Goal: Use online tool/utility: Utilize a website feature to perform a specific function

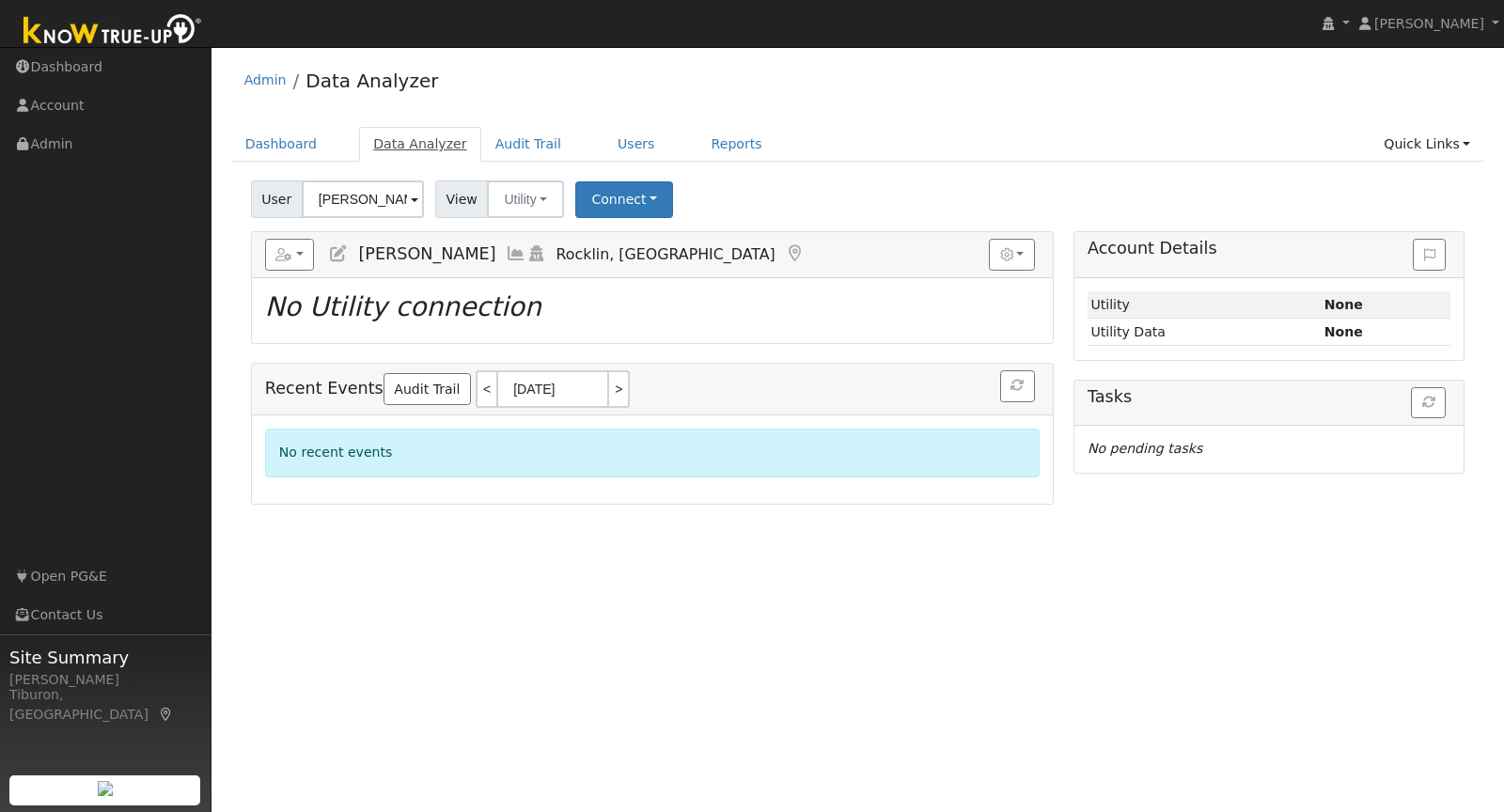
click at [416, 144] on link "Data Analyzer" at bounding box center [420, 144] width 122 height 35
click at [343, 194] on input "[PERSON_NAME]" at bounding box center [362, 200] width 122 height 38
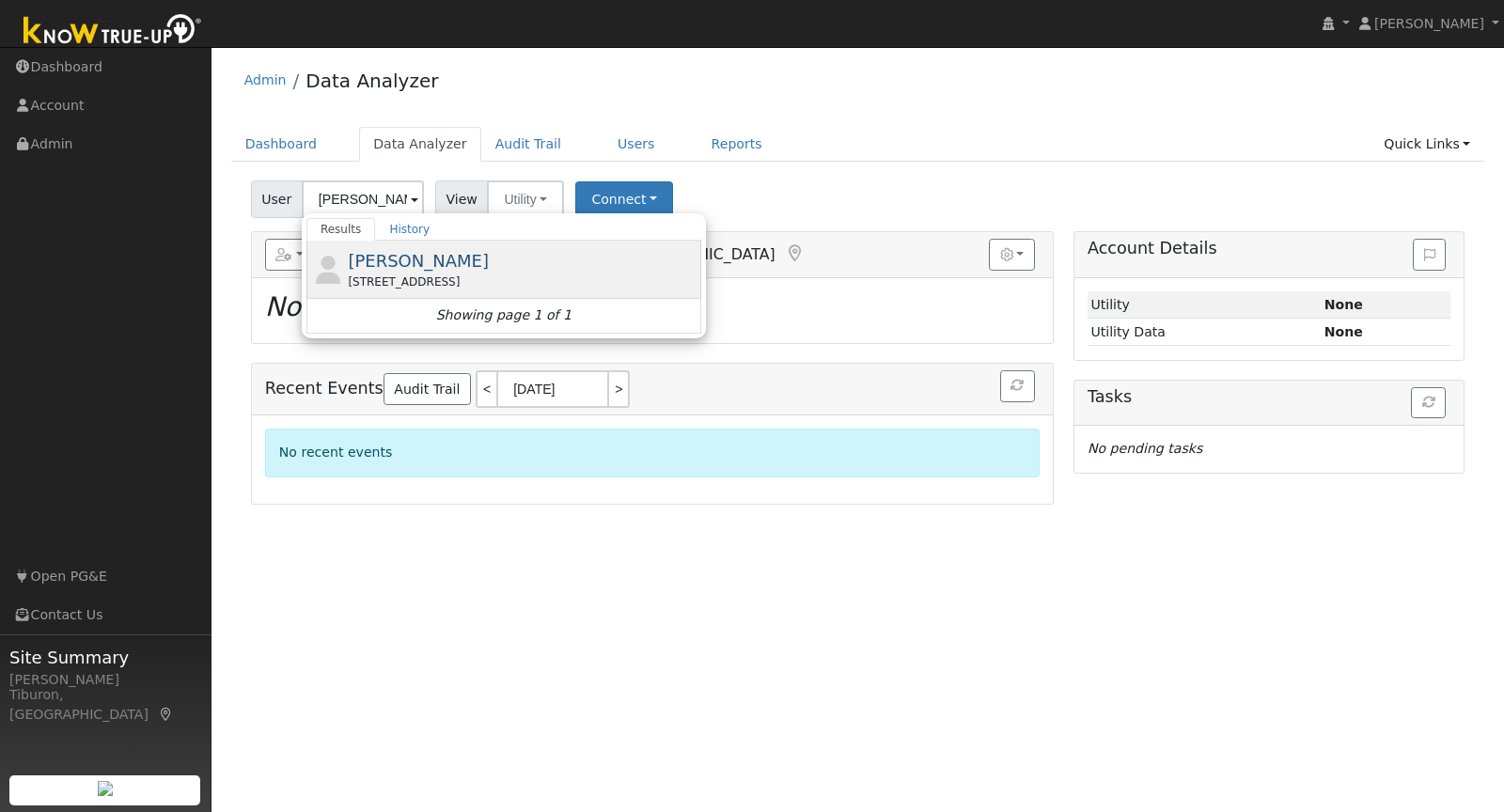
click at [446, 275] on div "[STREET_ADDRESS]" at bounding box center [522, 281] width 349 height 17
type input "[PERSON_NAME]"
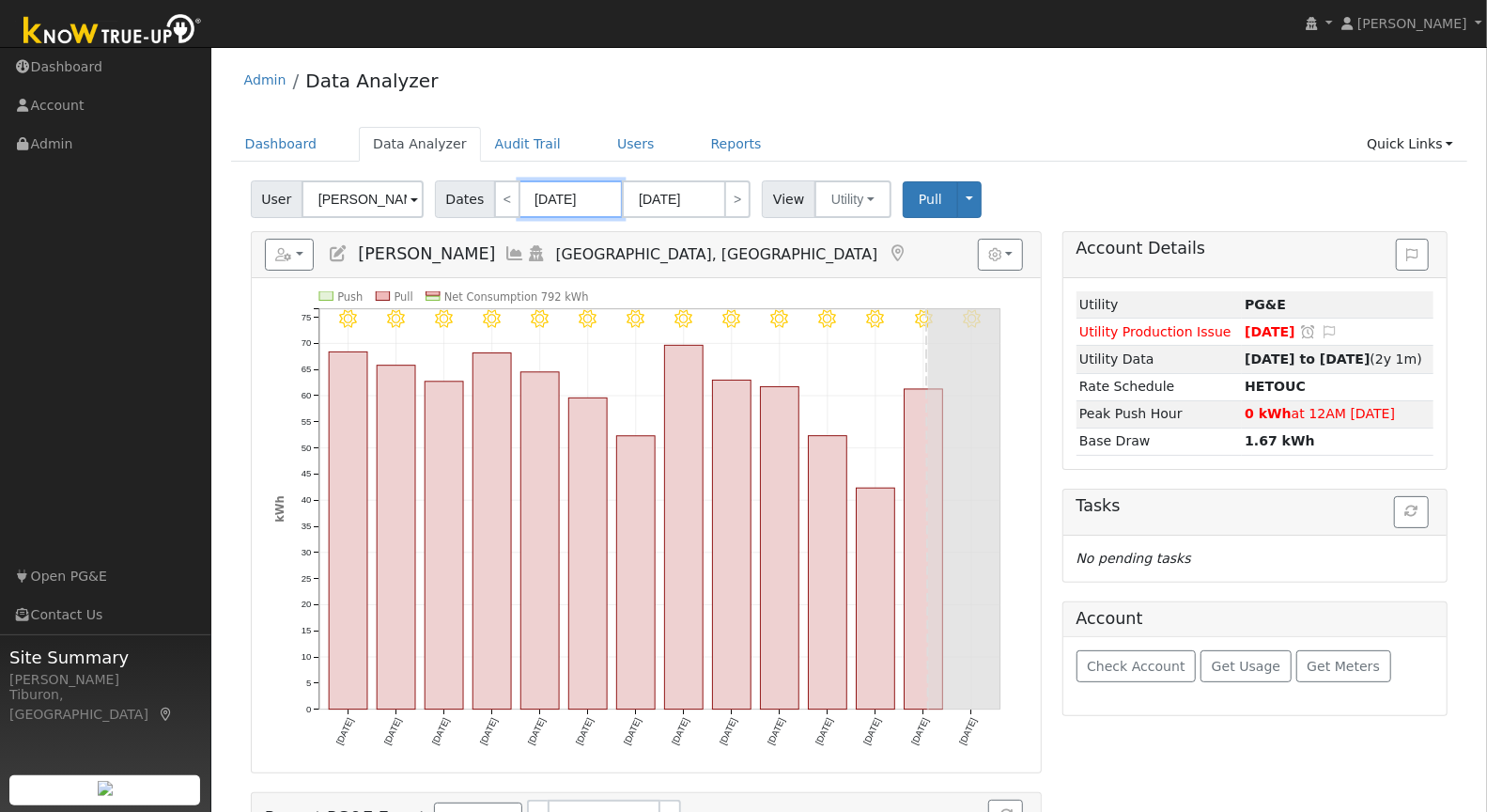
click at [566, 203] on input "[DATE]" at bounding box center [570, 200] width 104 height 38
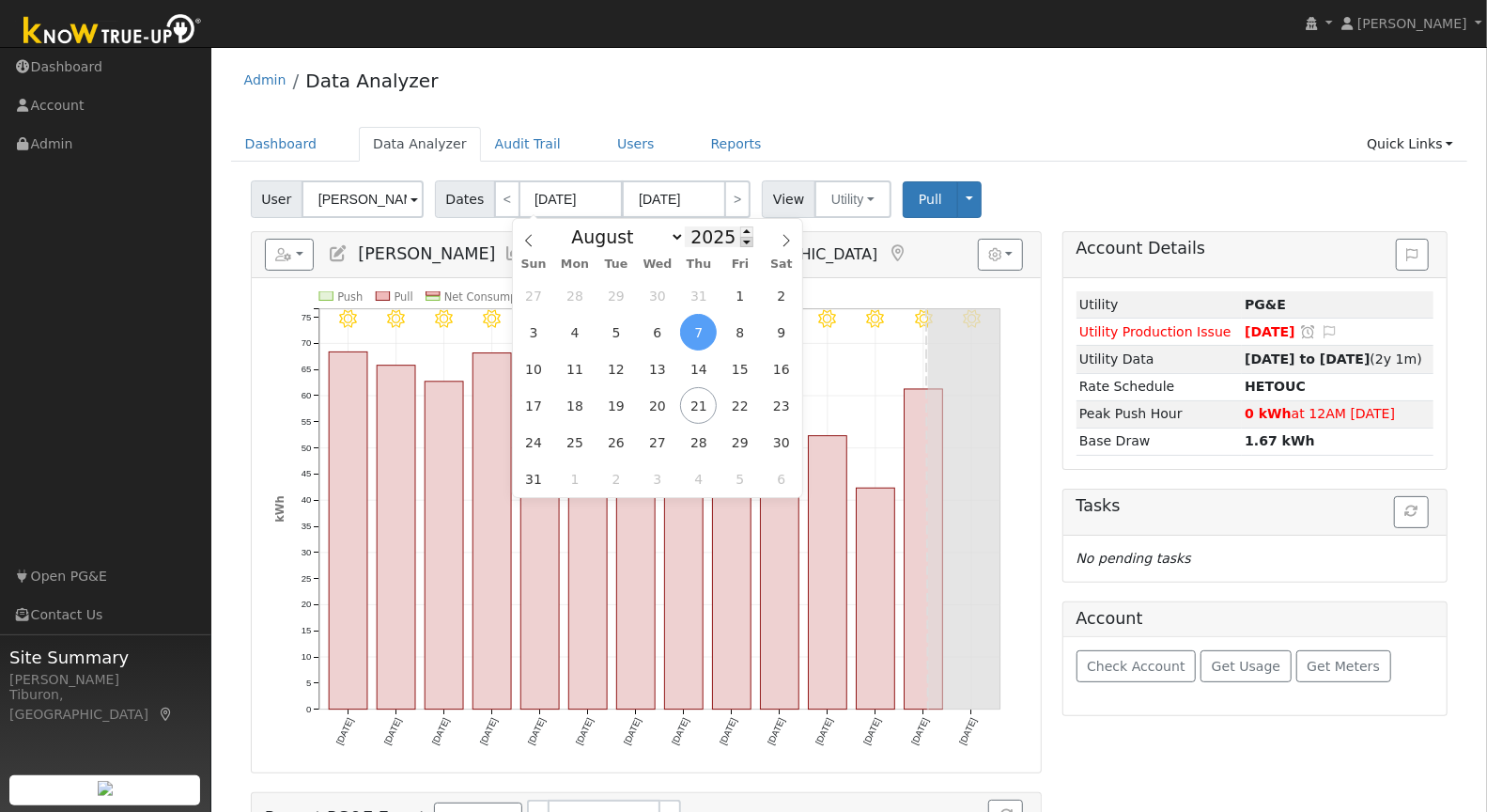
click at [741, 244] on span at bounding box center [747, 242] width 13 height 10
type input "2024"
click at [705, 288] on span "1" at bounding box center [698, 295] width 37 height 37
type input "[DATE]"
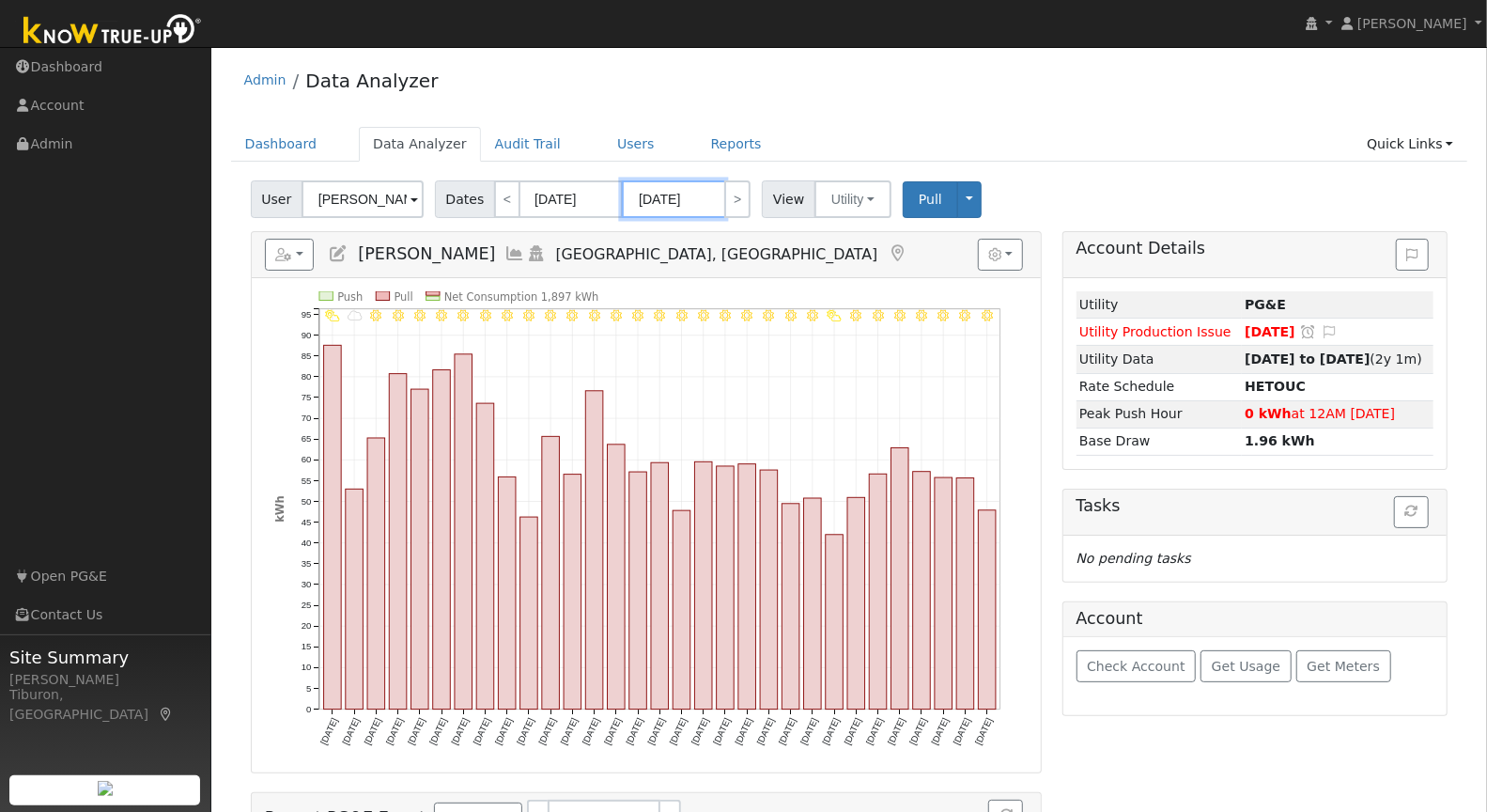
click at [697, 200] on input "[DATE]" at bounding box center [673, 200] width 104 height 38
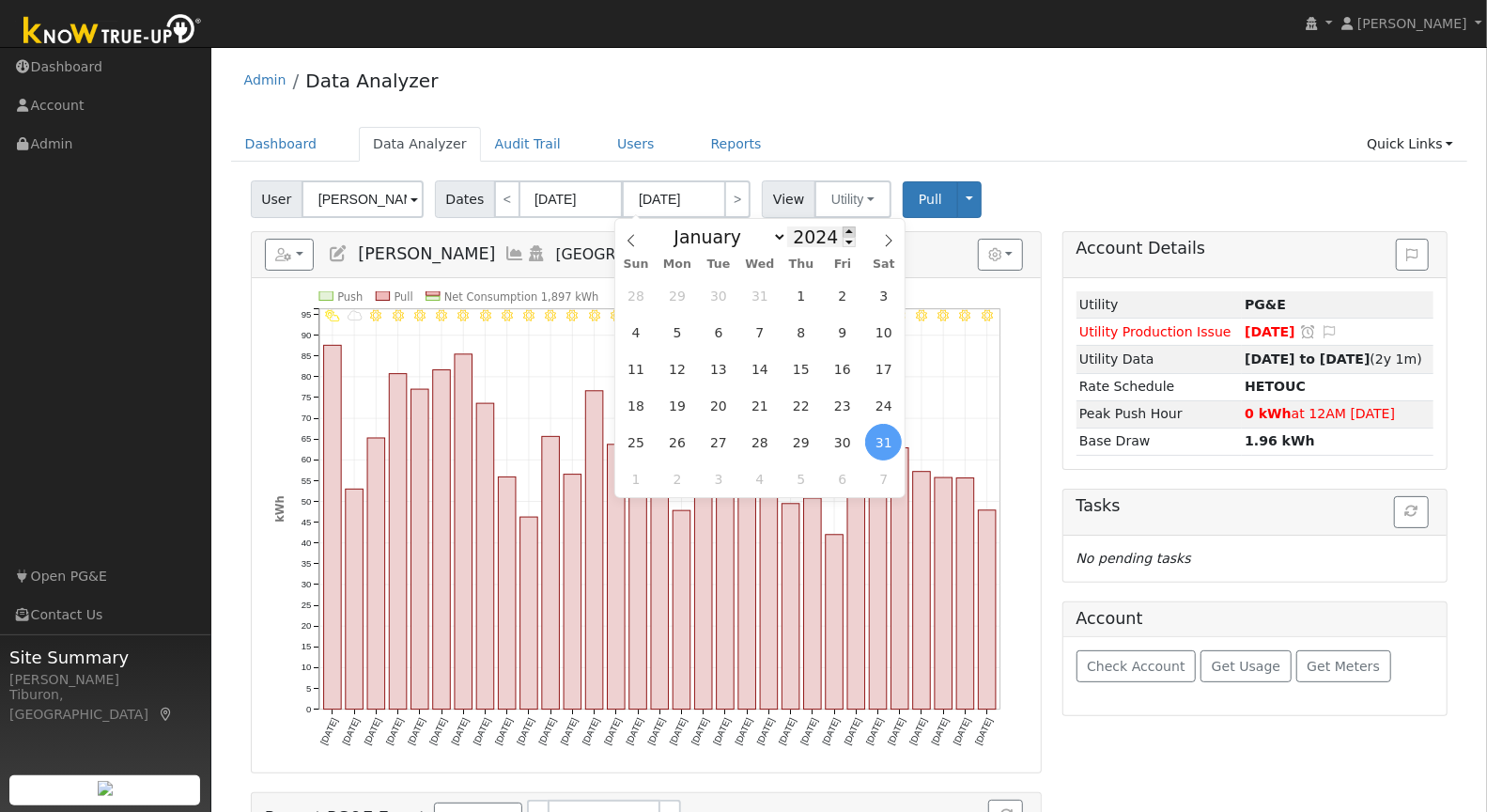
click at [842, 229] on span at bounding box center [849, 231] width 13 height 10
type input "2025"
click at [806, 291] on span "31" at bounding box center [801, 295] width 37 height 37
type input "[DATE]"
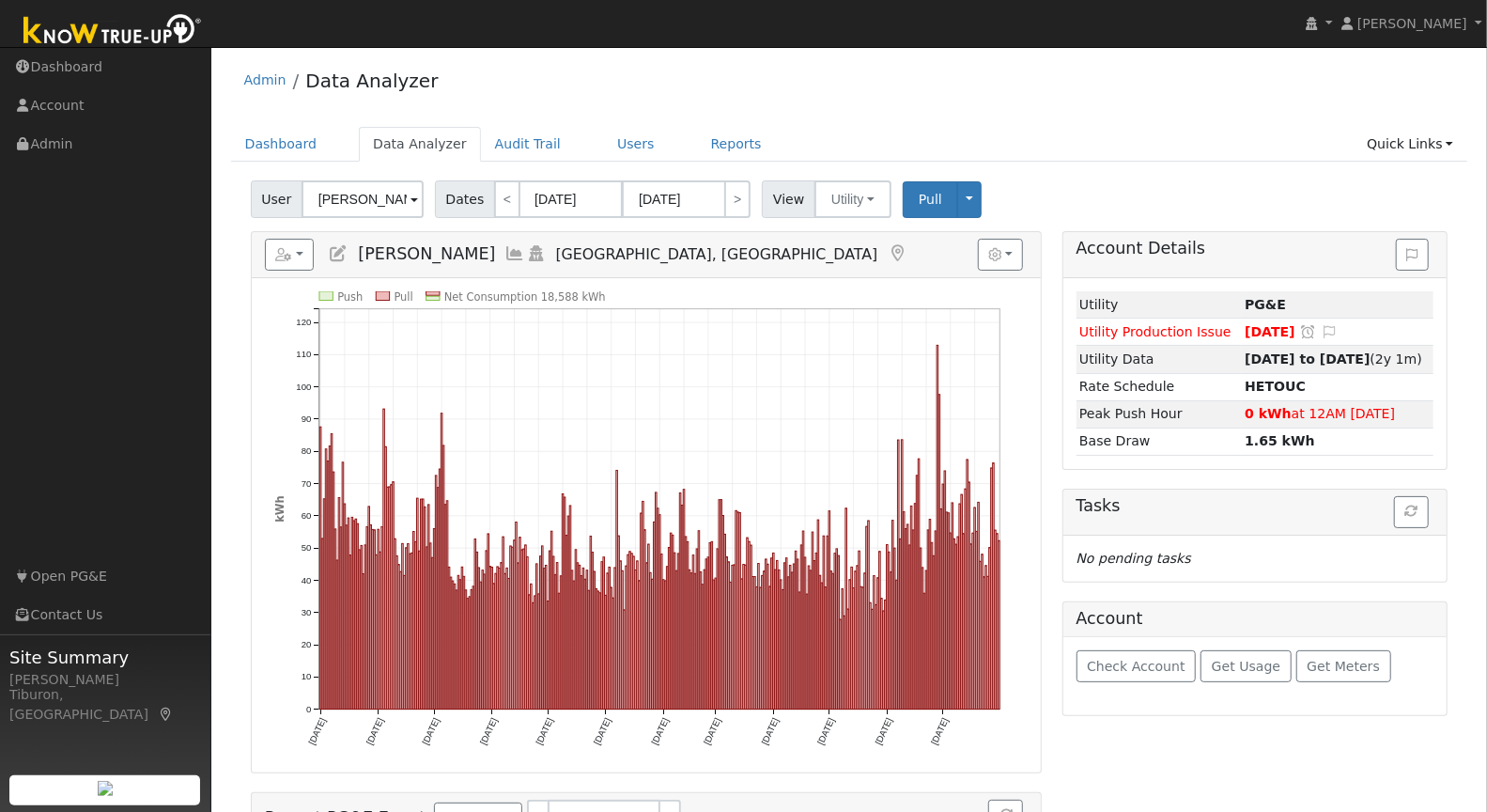
drag, startPoint x: 611, startPoint y: 282, endPoint x: 602, endPoint y: 285, distance: 9.5
click at [602, 285] on div "Push Pull Net Consumption 18,588 kWh [DATE] [DATE] [DATE] [DATE] [DATE] [DATE] …" at bounding box center [647, 525] width 790 height 494
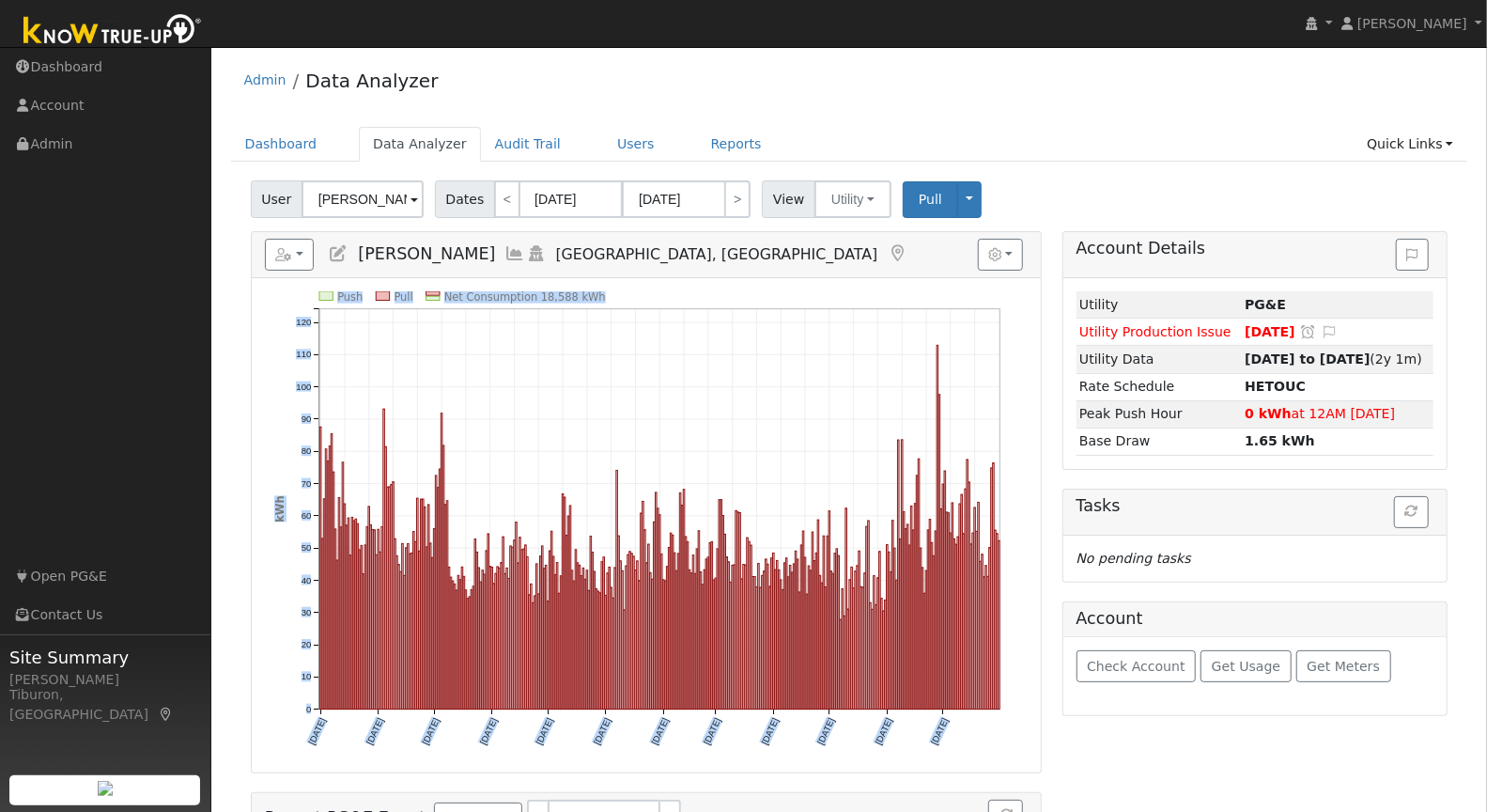
drag, startPoint x: 612, startPoint y: 293, endPoint x: 550, endPoint y: 283, distance: 62.8
click at [550, 283] on div "Push Pull Net Consumption 18,588 kWh [DATE] [DATE] [DATE] [DATE] [DATE] [DATE] …" at bounding box center [647, 525] width 790 height 494
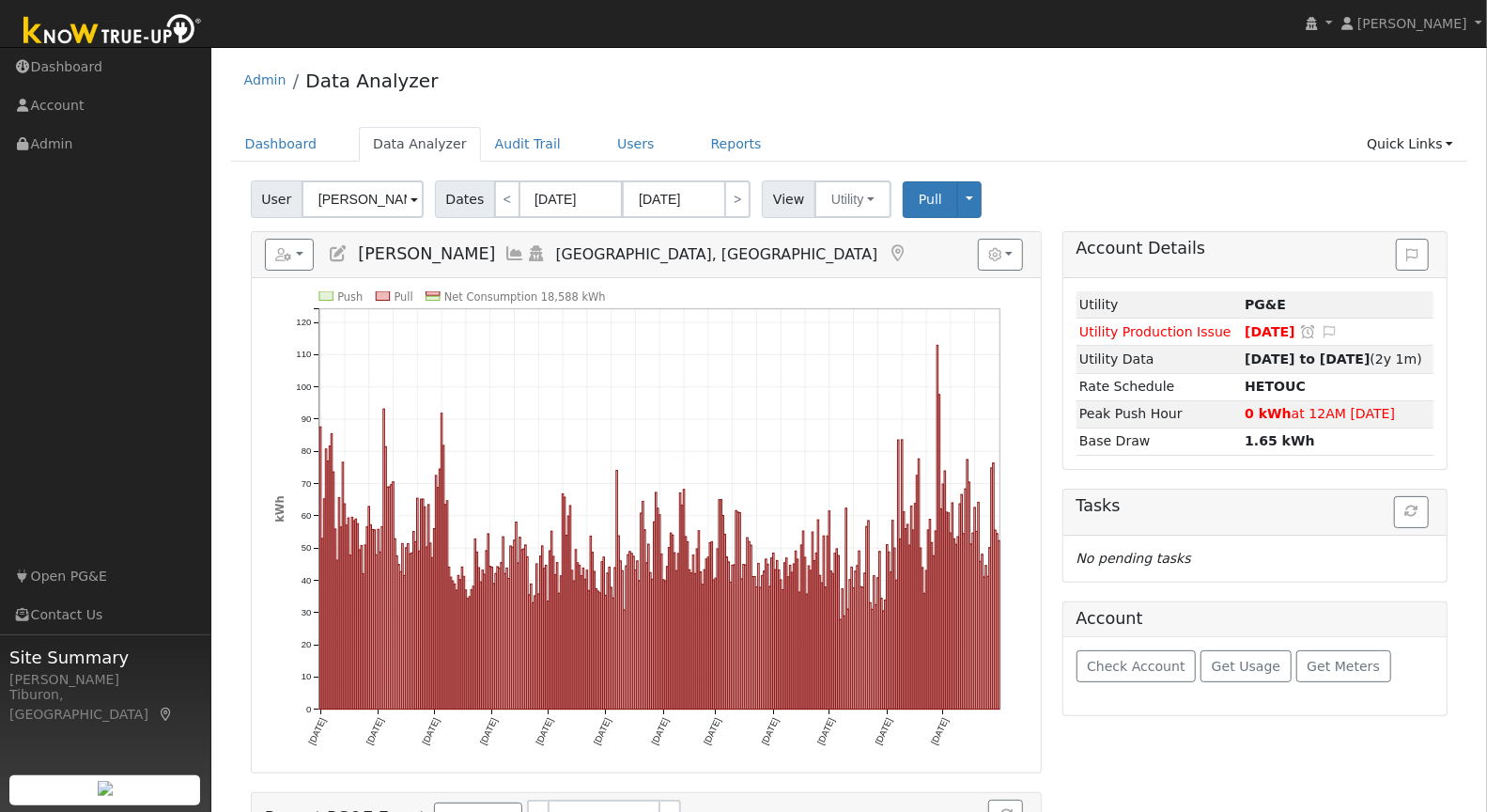
click at [648, 286] on div "Push Pull Net Consumption 18,588 kWh [DATE] [DATE] [DATE] [DATE] [DATE] [DATE] …" at bounding box center [647, 525] width 790 height 494
click at [1430, 139] on link "Quick Links" at bounding box center [1410, 144] width 115 height 35
click at [1419, 242] on link "Run a Scenario Report" at bounding box center [1372, 251] width 191 height 27
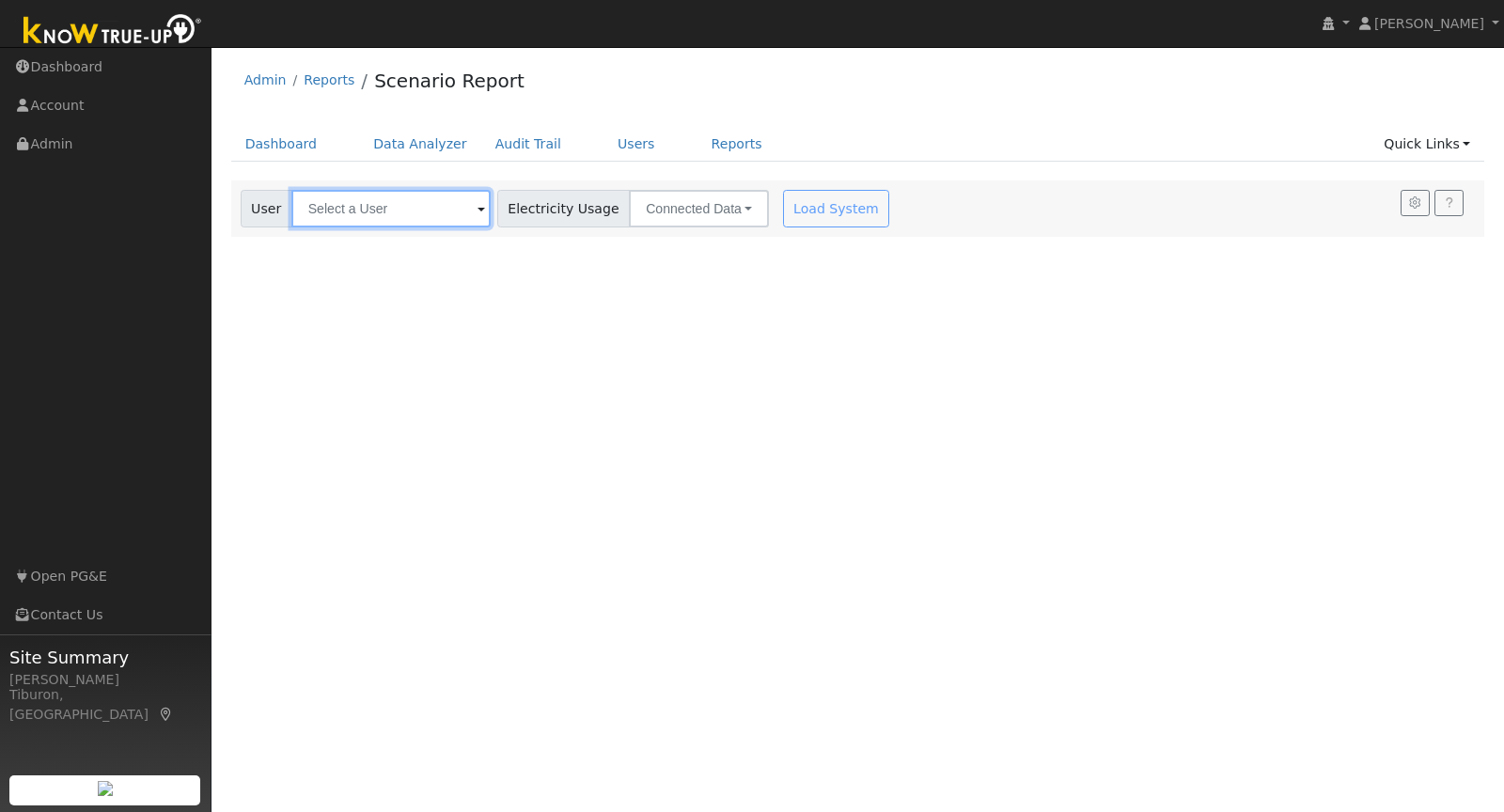
click at [399, 207] on input "text" at bounding box center [390, 209] width 199 height 38
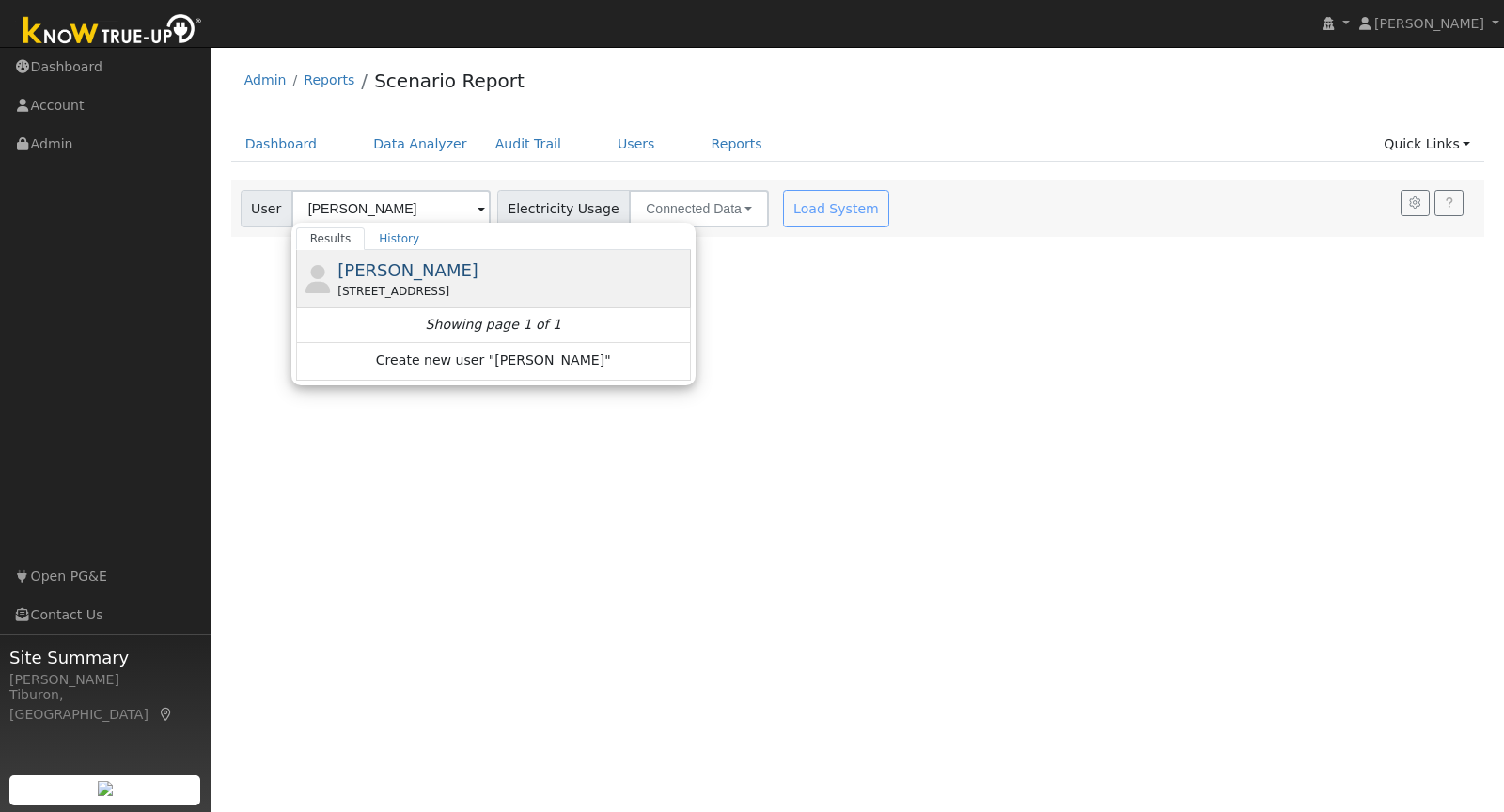
click at [400, 266] on span "[PERSON_NAME]" at bounding box center [408, 270] width 141 height 20
type input "[PERSON_NAME]"
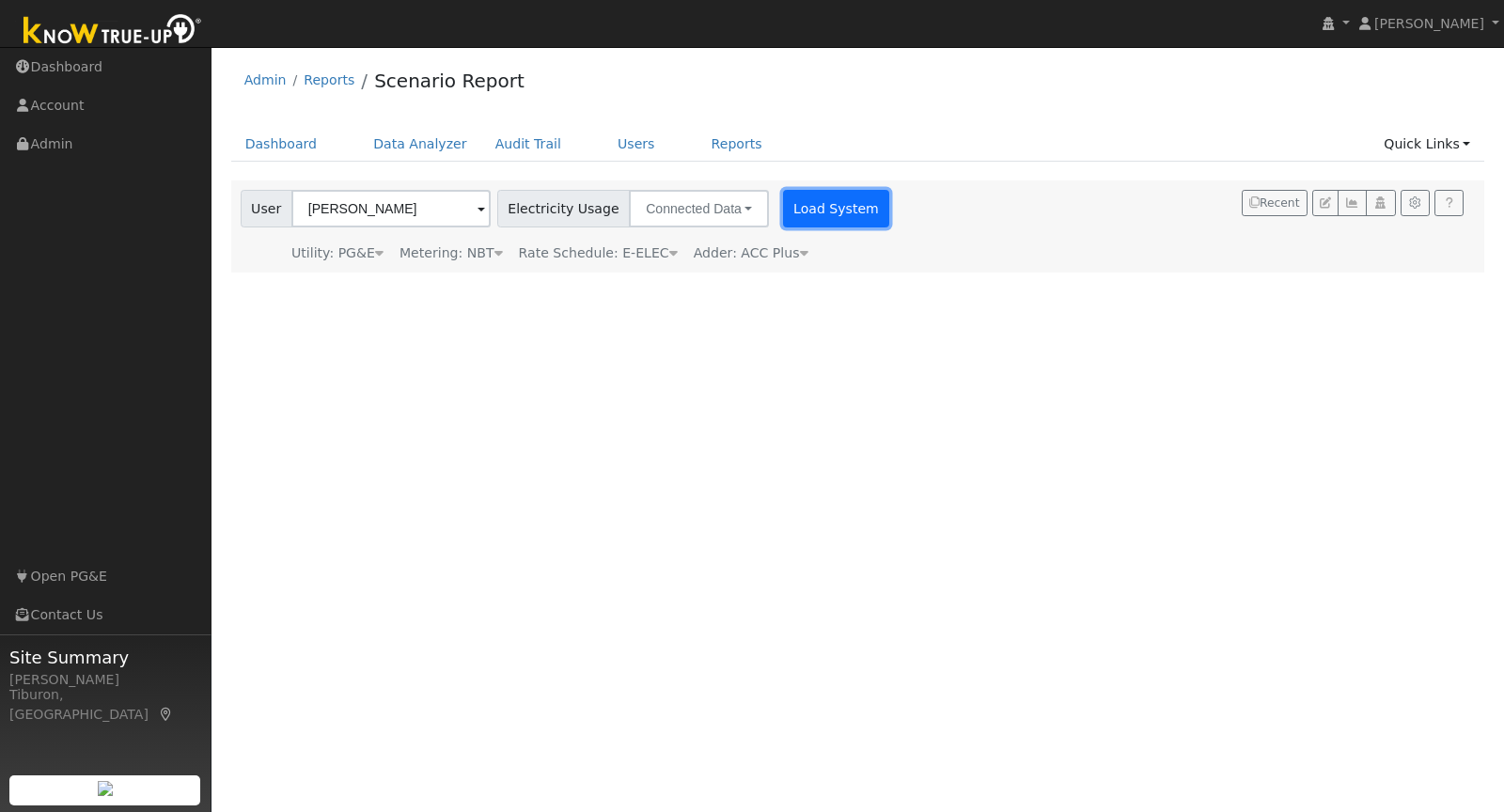
click at [783, 203] on button "Load System" at bounding box center [836, 209] width 107 height 38
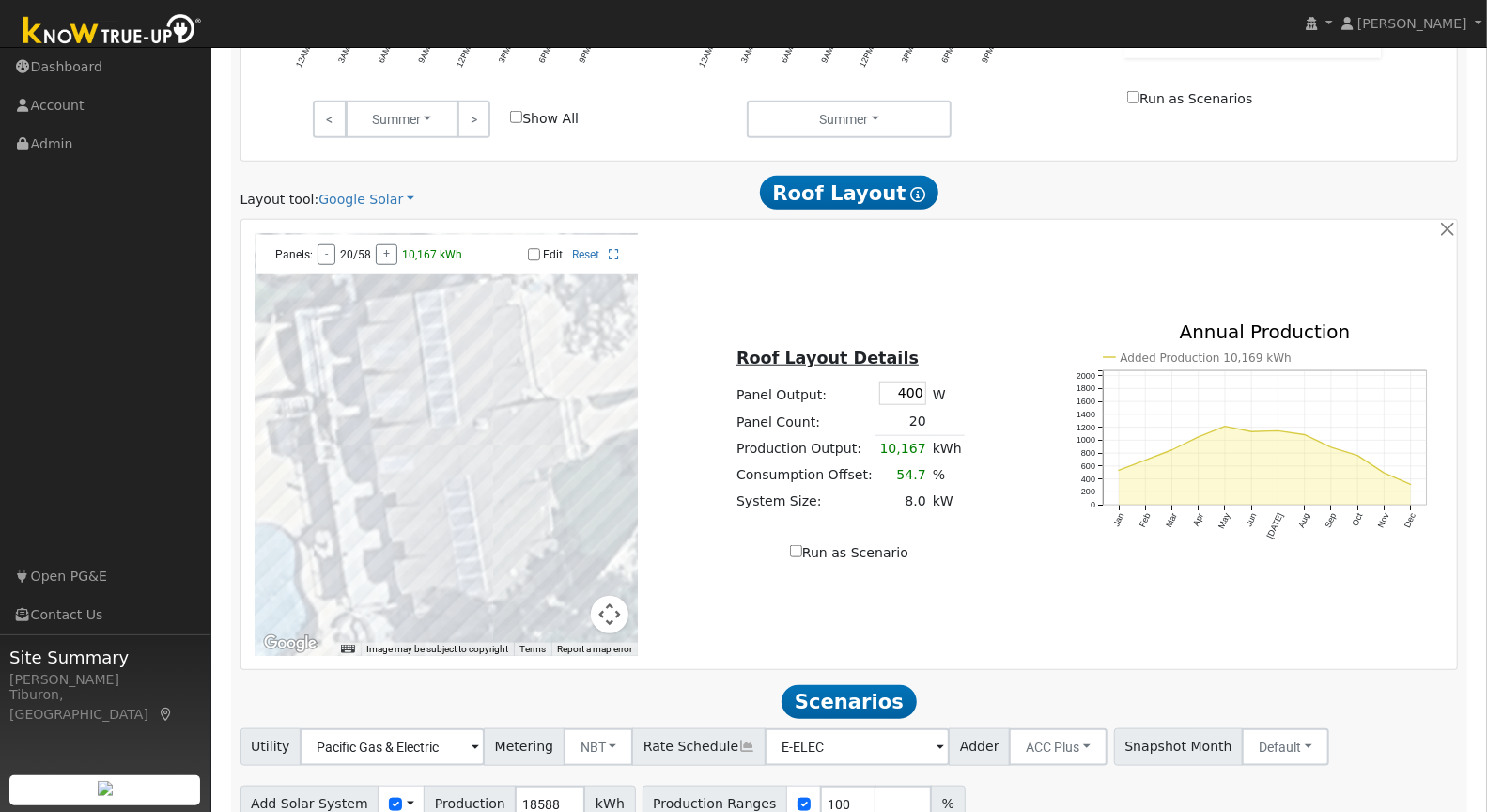
scroll to position [996, 0]
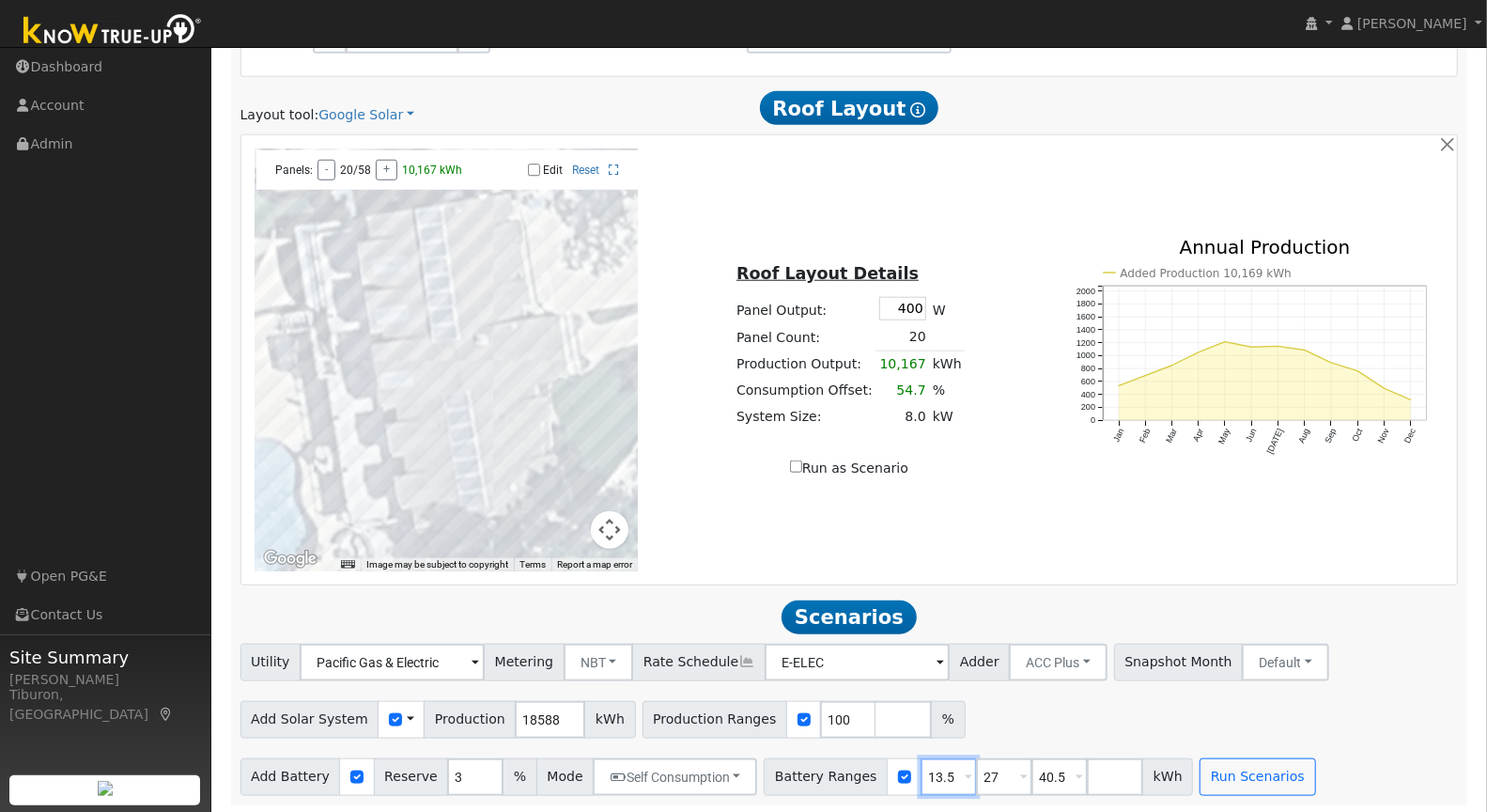
drag, startPoint x: 932, startPoint y: 776, endPoint x: 882, endPoint y: 769, distance: 50.5
click at [882, 775] on div "Battery Ranges 13.5 Overrides Reserve % Mode None None Self Consumption Peak Sa…" at bounding box center [977, 777] width 429 height 38
type input "16"
drag, startPoint x: 985, startPoint y: 770, endPoint x: 950, endPoint y: 770, distance: 35.0
click at [950, 770] on div "Battery Ranges 16 Overrides Reserve % Mode None None Self Consumption Peak Savi…" at bounding box center [977, 777] width 429 height 38
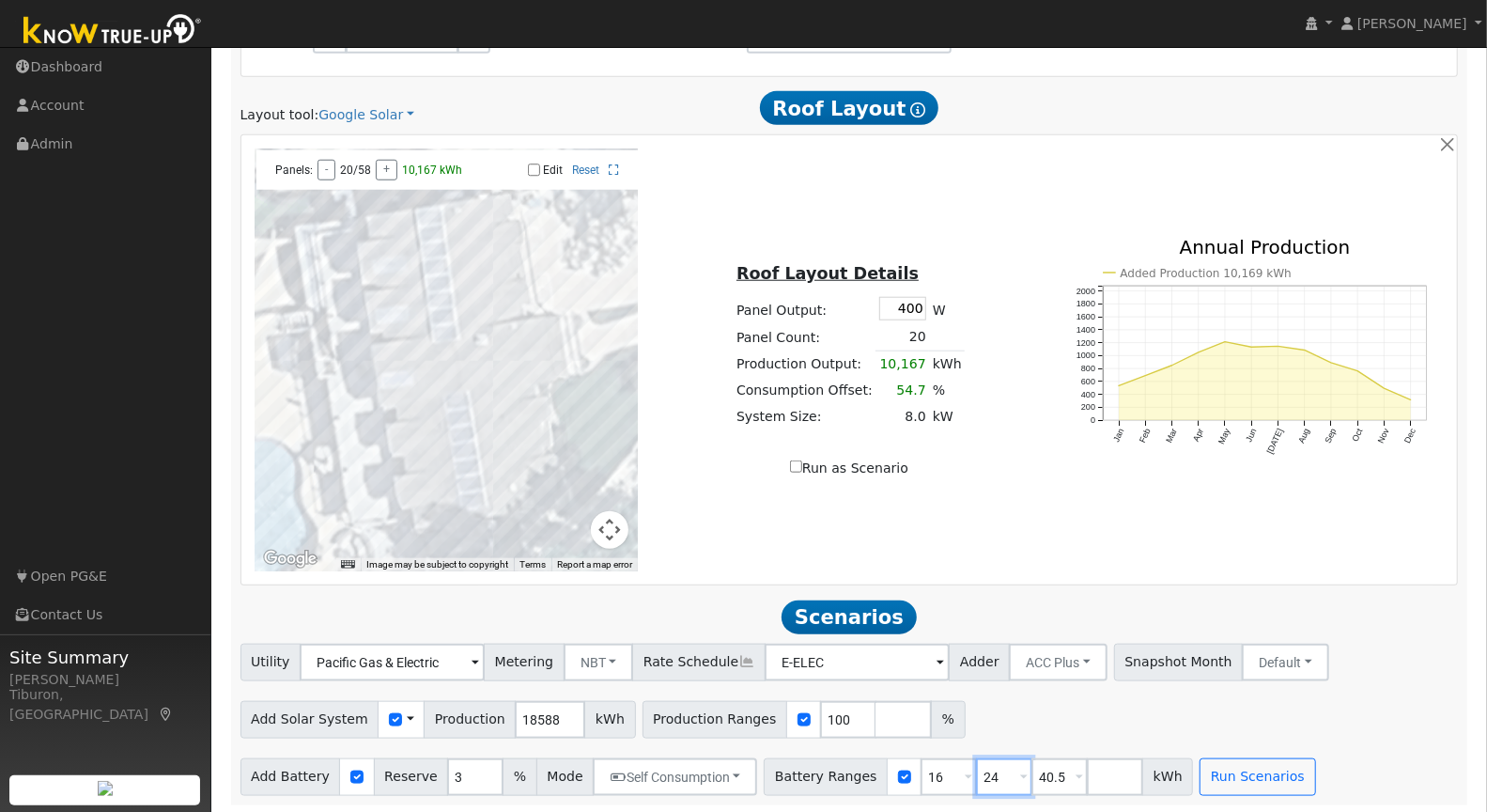
type input "24"
drag, startPoint x: 1043, startPoint y: 771, endPoint x: 1004, endPoint y: 771, distance: 39.0
click at [1004, 771] on div "Battery Ranges 16 Overrides Reserve % Mode None None Self Consumption Peak Savi…" at bounding box center [977, 777] width 429 height 38
type input "32"
drag, startPoint x: 824, startPoint y: 714, endPoint x: 767, endPoint y: 712, distance: 57.0
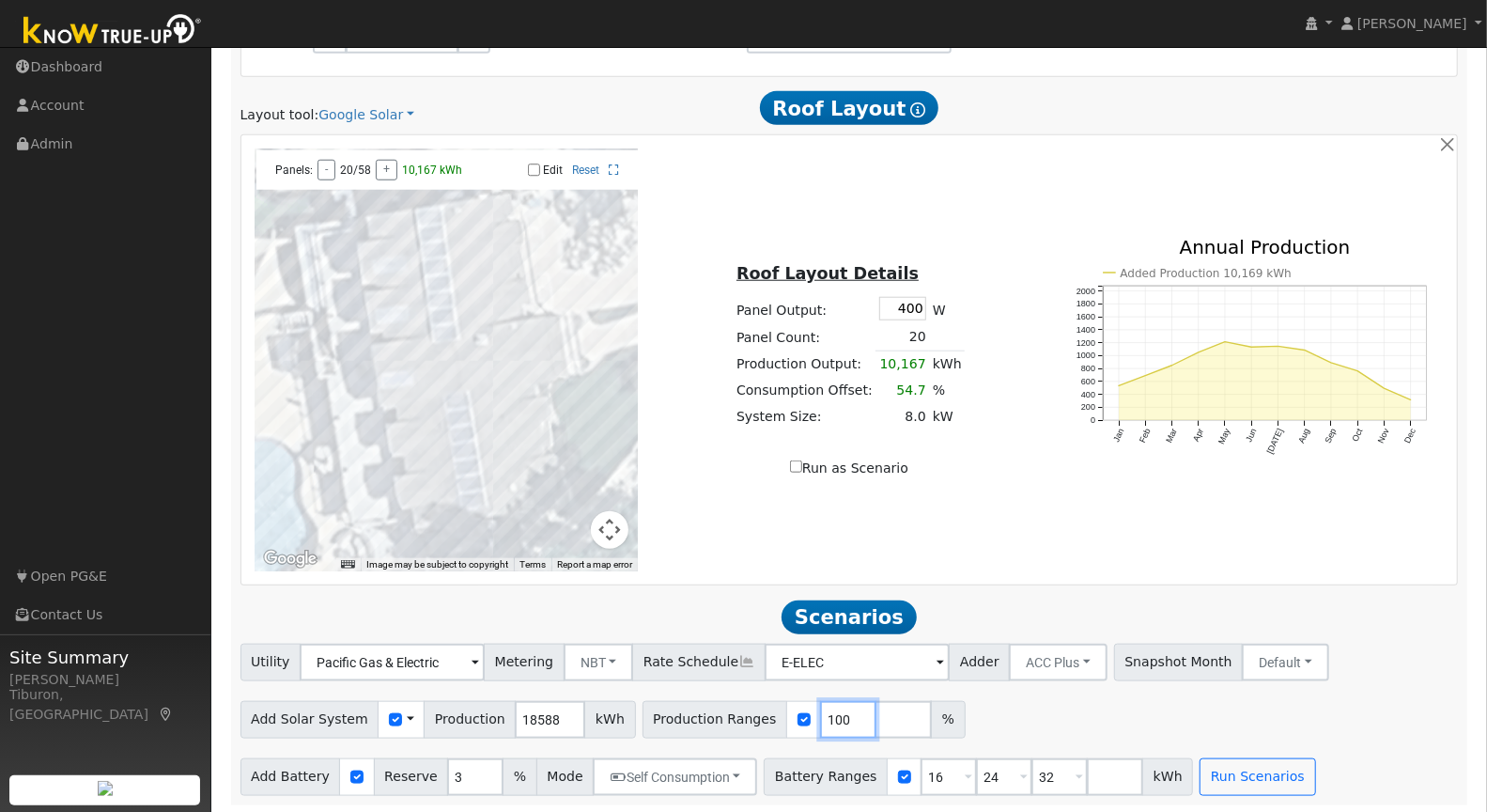
click at [767, 712] on div "Production Ranges 100 %" at bounding box center [804, 720] width 323 height 38
type input "120"
click at [876, 720] on input "number" at bounding box center [903, 720] width 56 height 38
type input "140"
click at [931, 725] on input "number" at bounding box center [958, 720] width 56 height 38
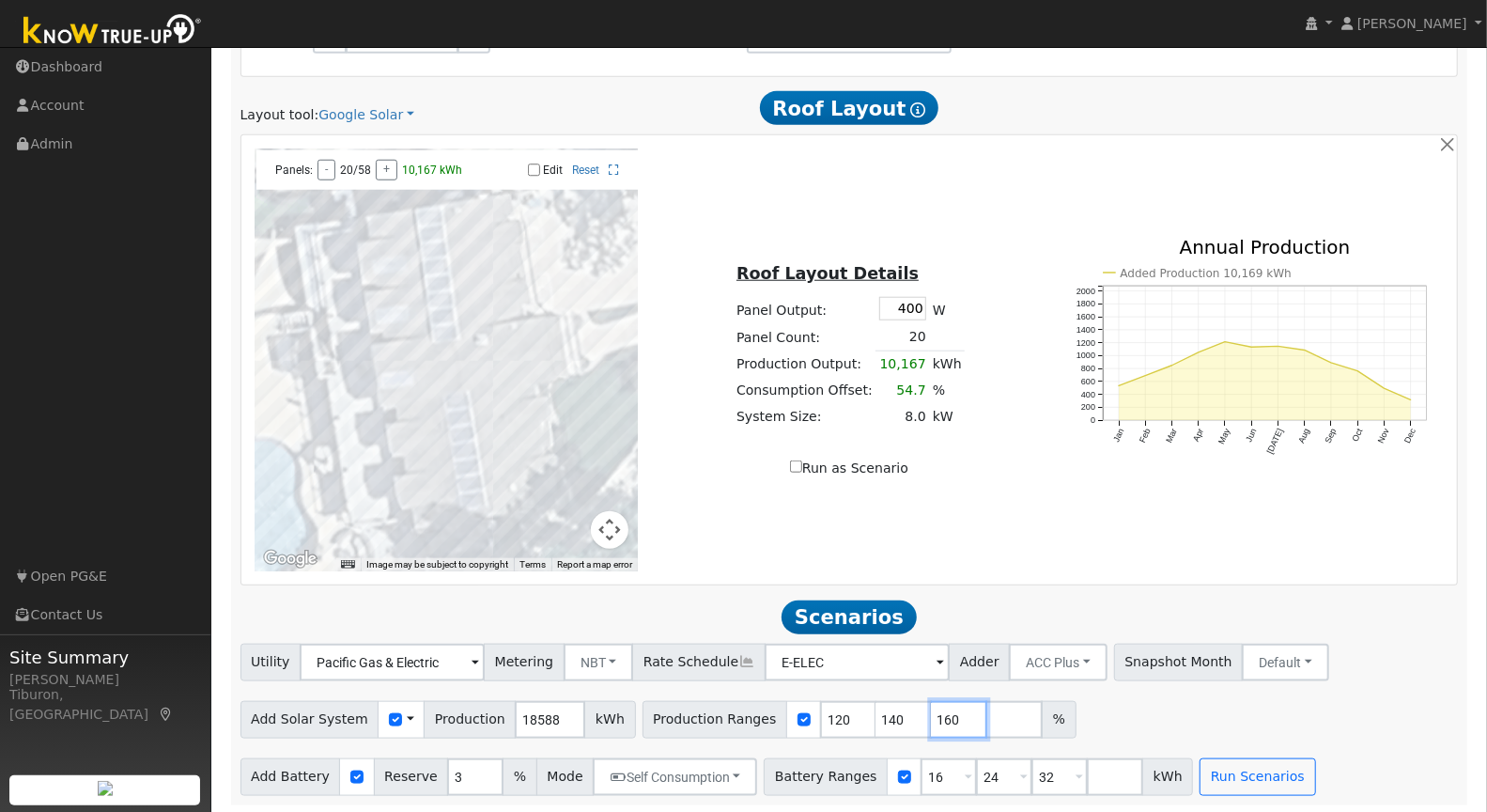
type input "160"
click at [986, 715] on input "number" at bounding box center [1014, 720] width 56 height 38
type input "180"
click at [1227, 776] on button "Run Scenarios" at bounding box center [1258, 777] width 116 height 38
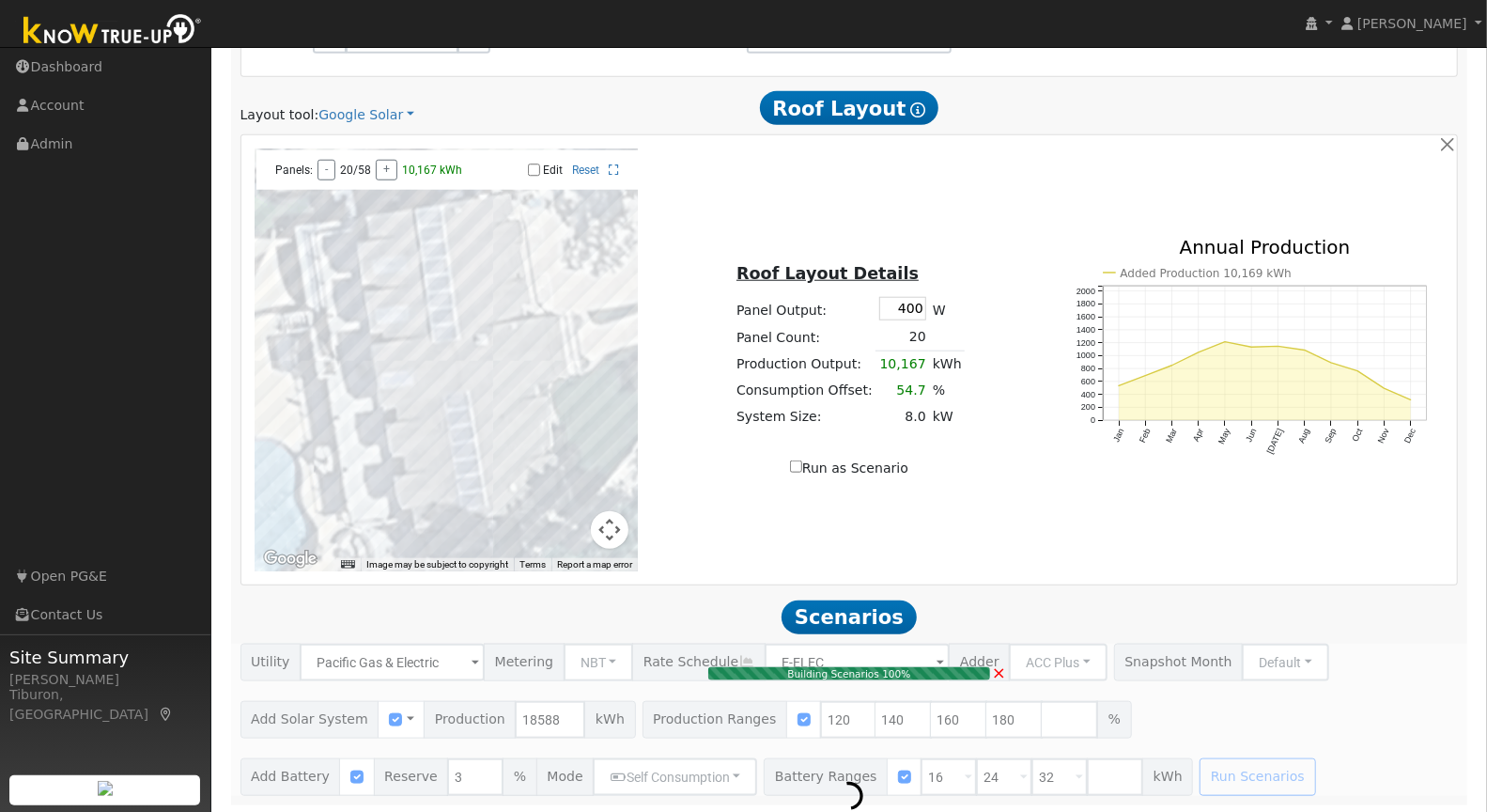
type input "14.9"
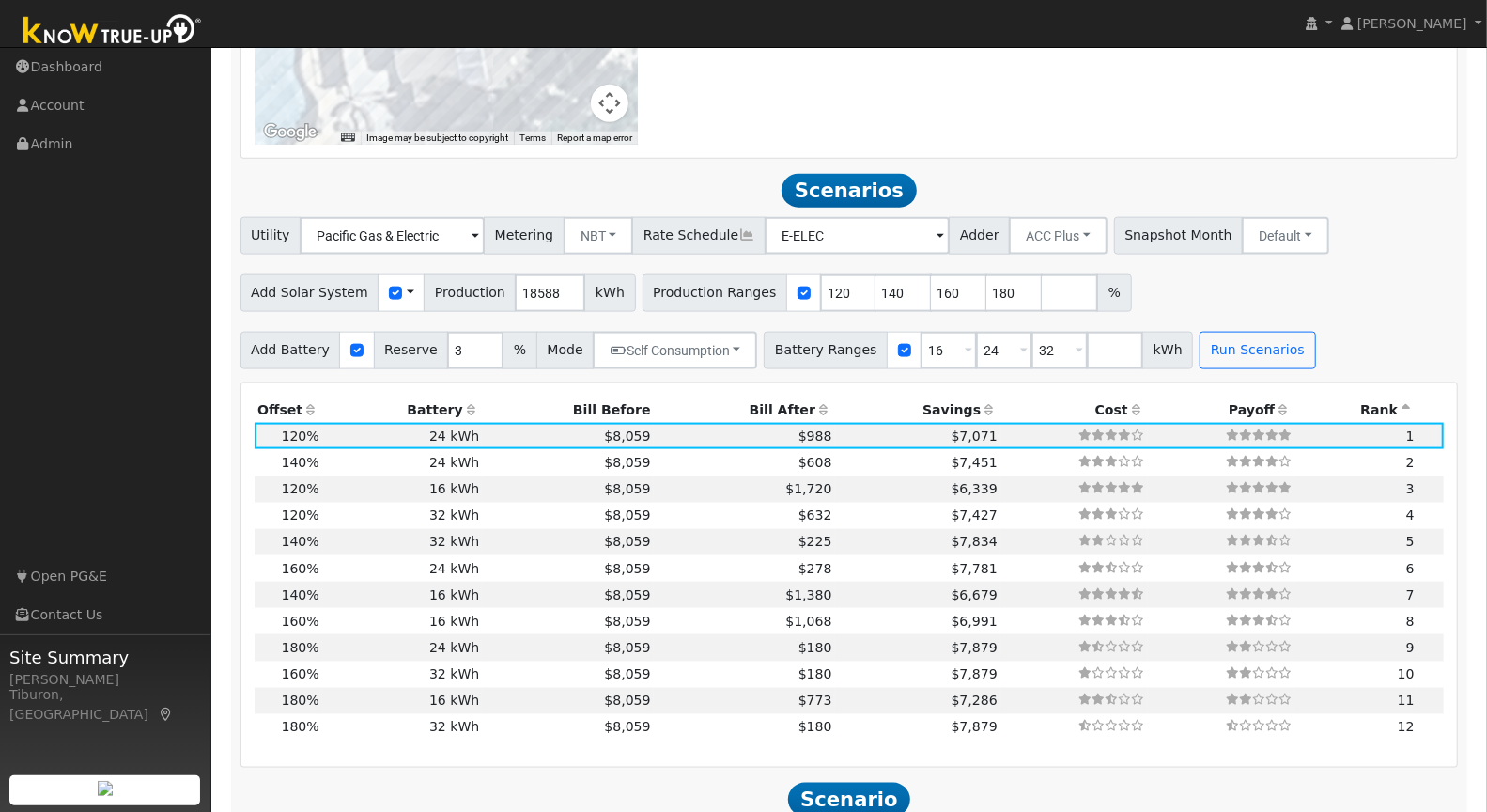
scroll to position [1536, 0]
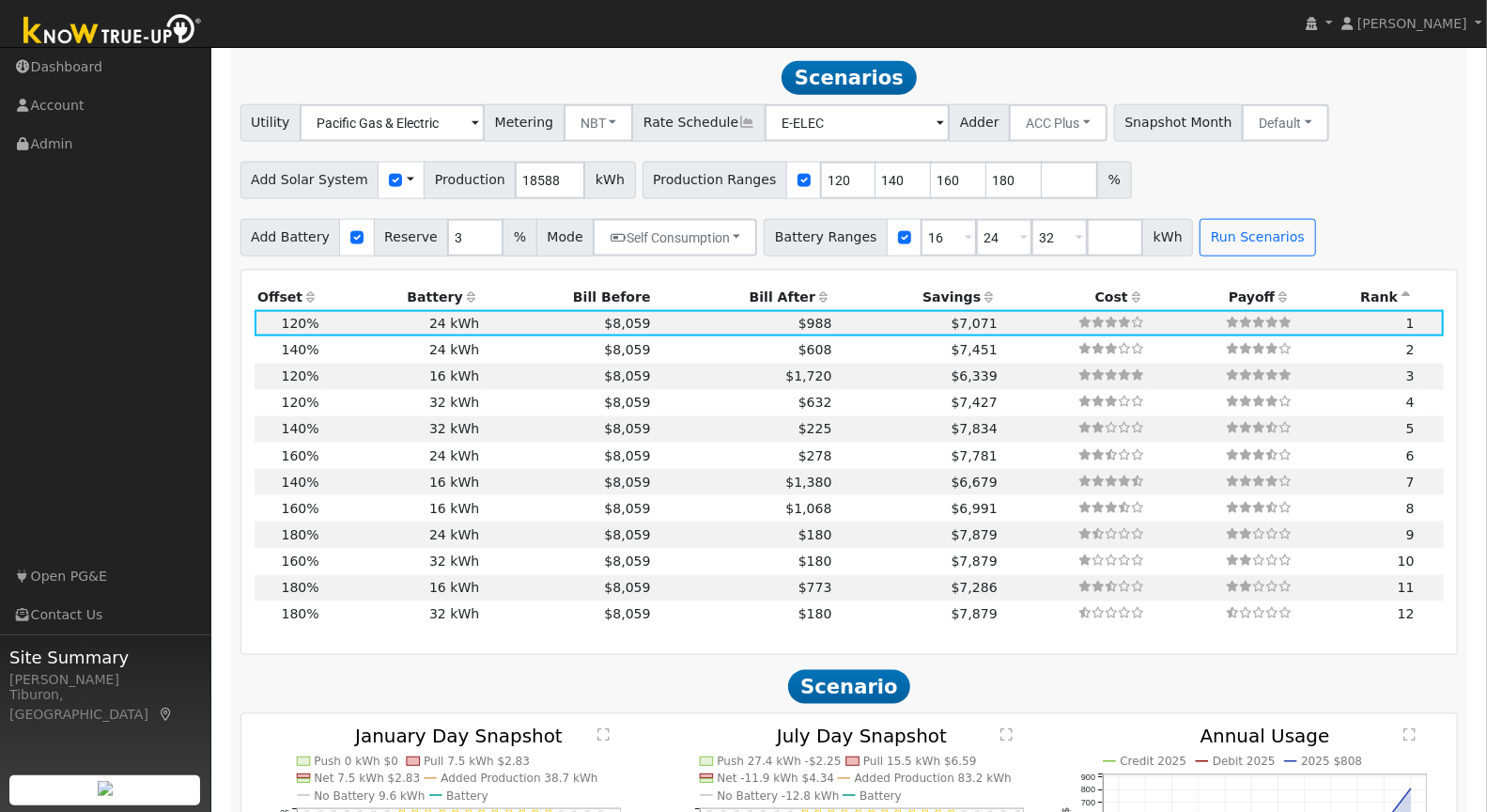
click at [762, 290] on th "Bill After" at bounding box center [744, 297] width 182 height 27
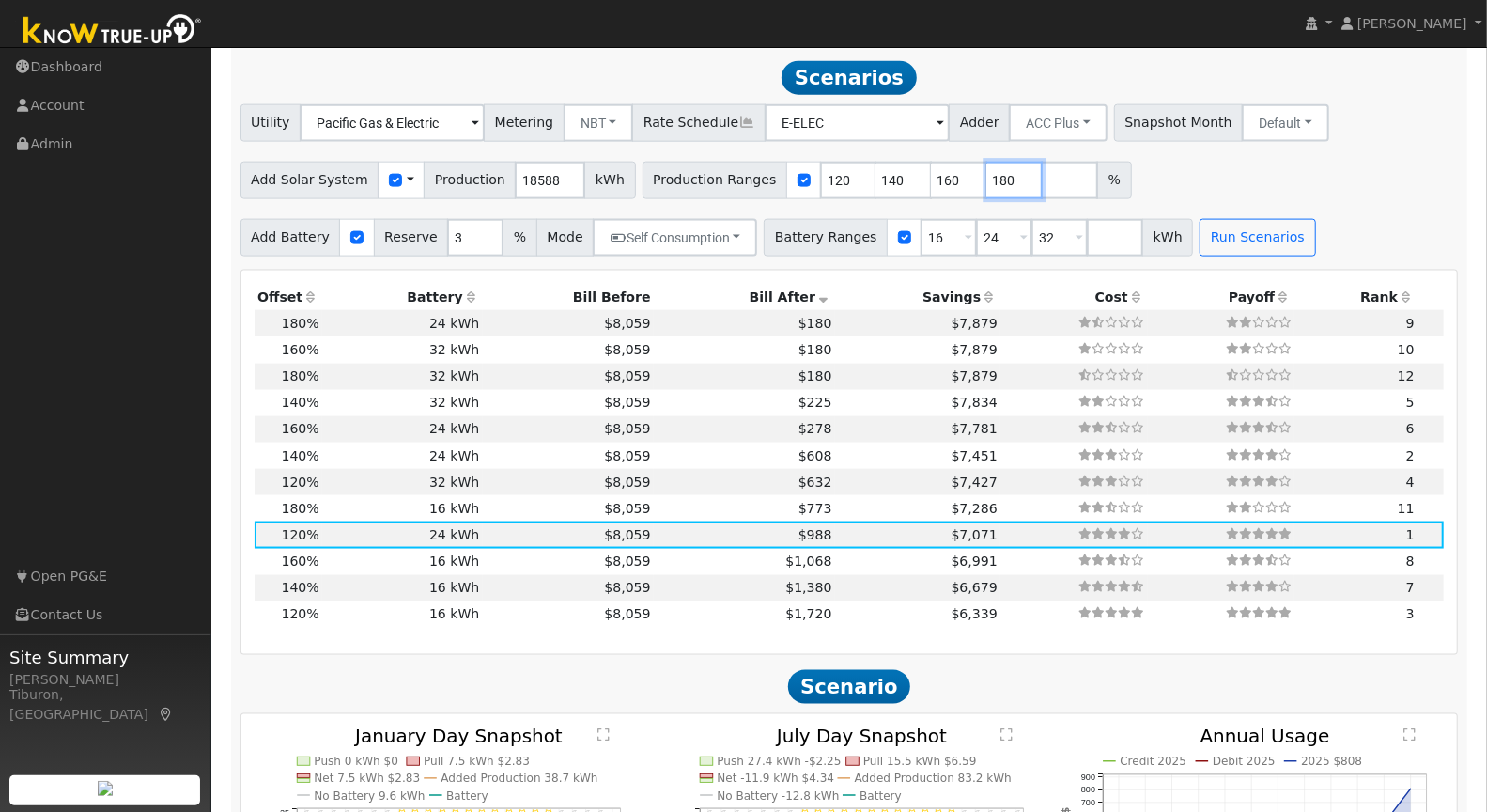
drag, startPoint x: 984, startPoint y: 173, endPoint x: 919, endPoint y: 175, distance: 65.0
click at [919, 175] on div "Production Ranges 120 140 160 180 %" at bounding box center [887, 181] width 490 height 38
click at [876, 175] on input "140" at bounding box center [903, 181] width 56 height 38
drag, startPoint x: 879, startPoint y: 175, endPoint x: 849, endPoint y: 170, distance: 30.4
click at [876, 170] on input "140" at bounding box center [903, 181] width 56 height 38
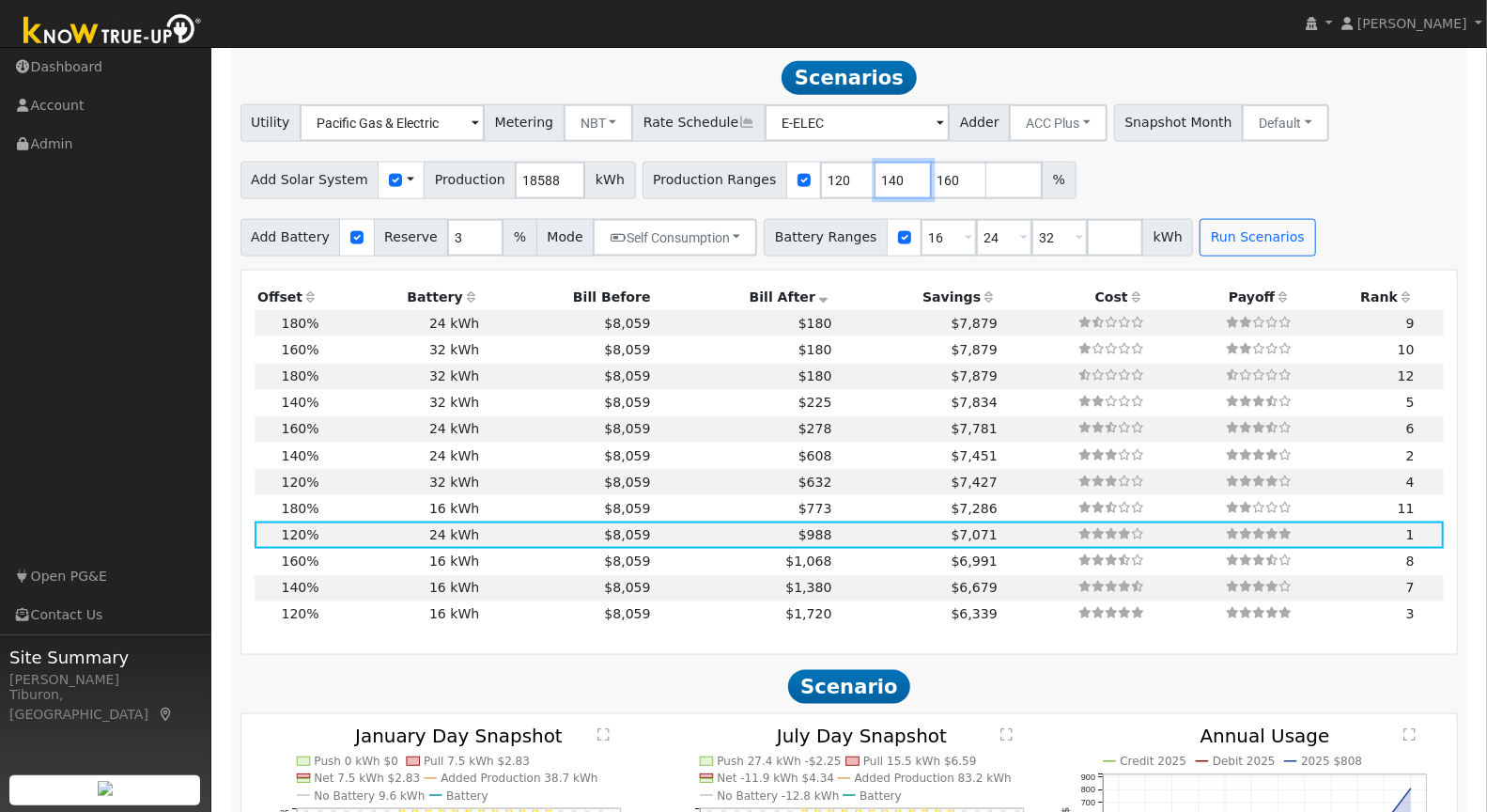
type input "160"
click at [837, 176] on input "121" at bounding box center [847, 181] width 56 height 38
click at [830, 183] on input "120" at bounding box center [847, 181] width 56 height 38
drag, startPoint x: 822, startPoint y: 173, endPoint x: 754, endPoint y: 170, distance: 68.1
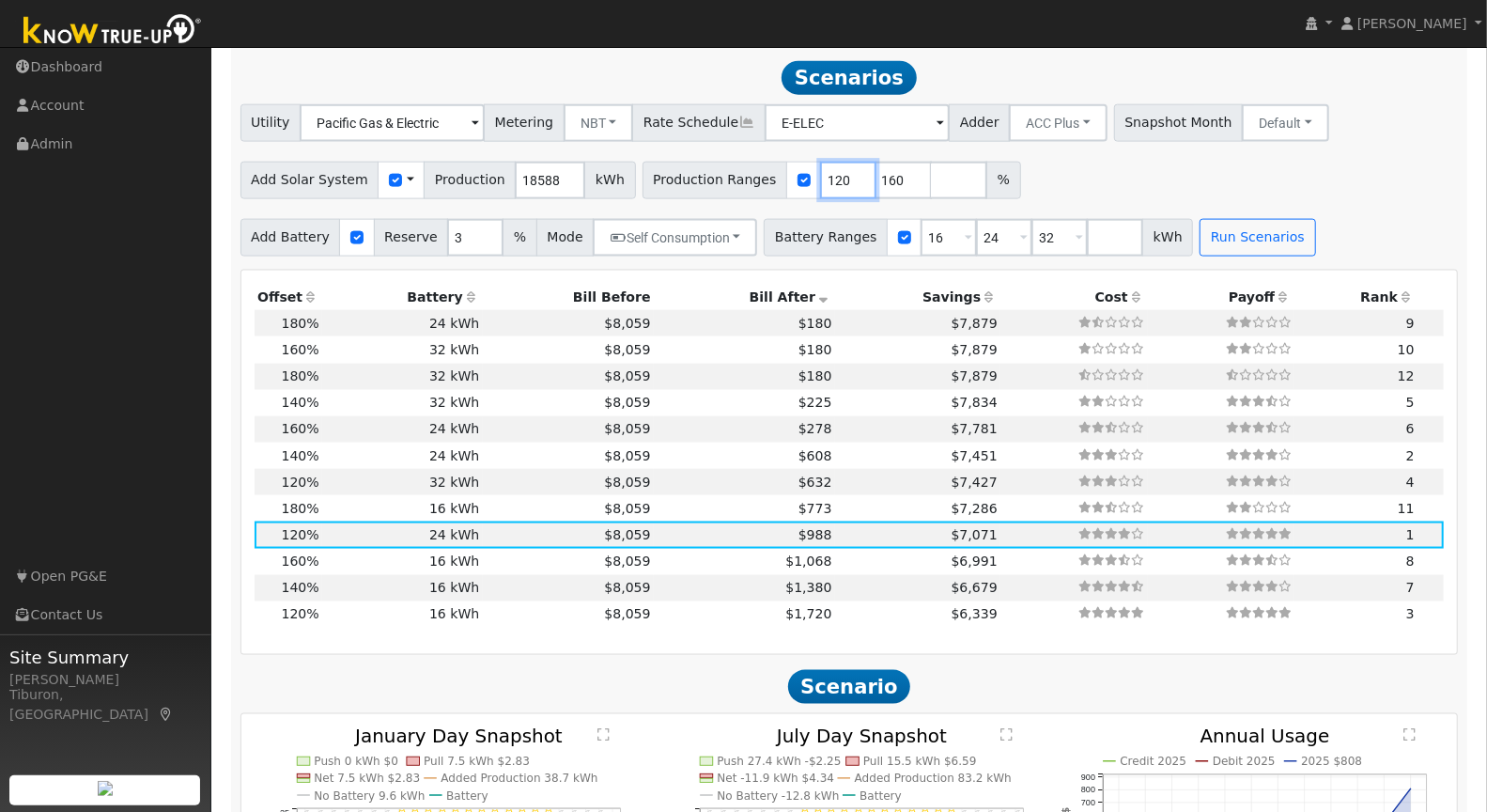
click at [754, 170] on div "Production Ranges 120 160 %" at bounding box center [832, 181] width 378 height 38
type input "145"
click at [931, 177] on input "number" at bounding box center [958, 181] width 56 height 38
type input "150"
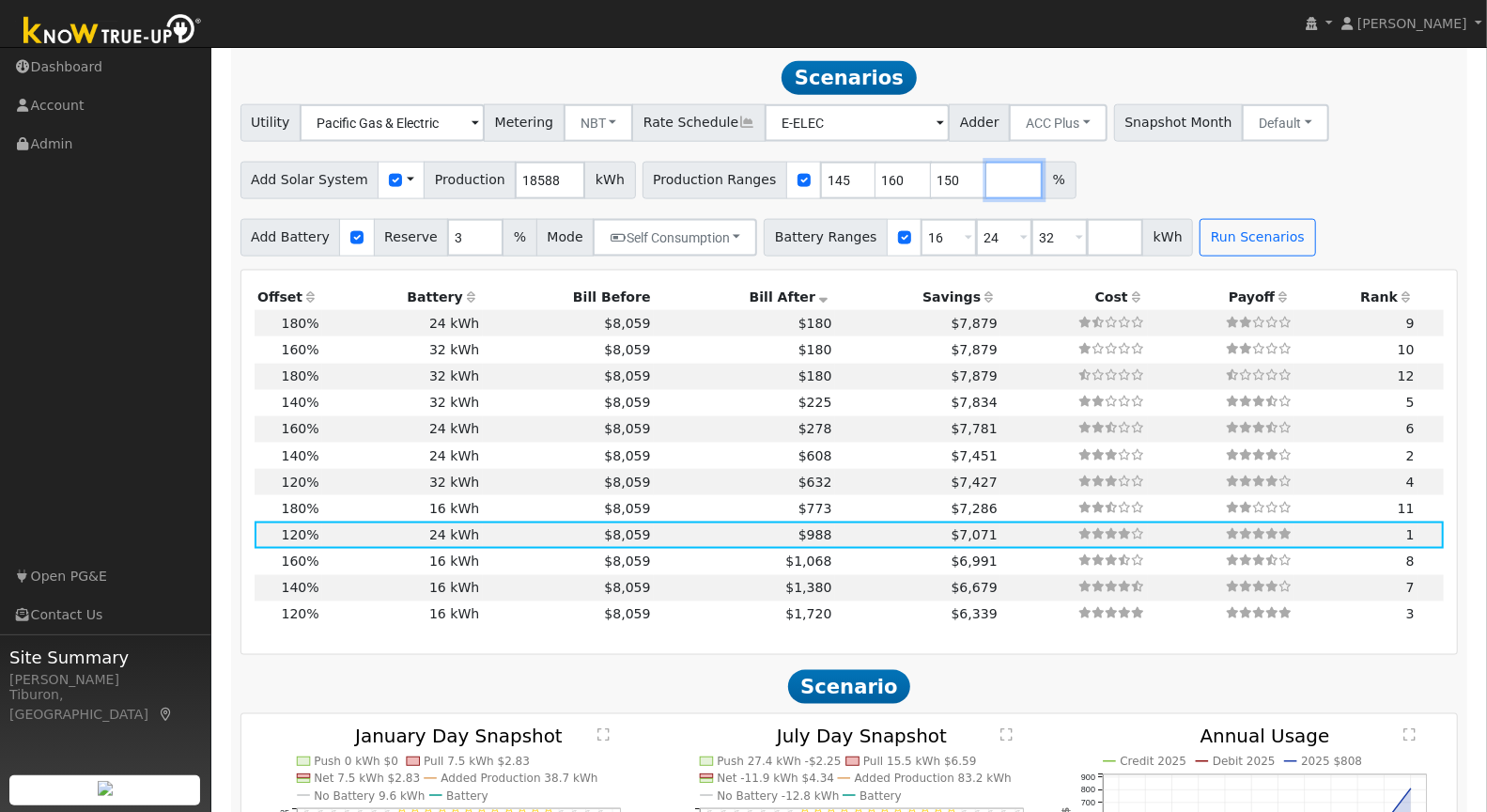
type input "160"
click at [986, 172] on input "number" at bounding box center [1014, 181] width 56 height 38
type input "155"
type input "160"
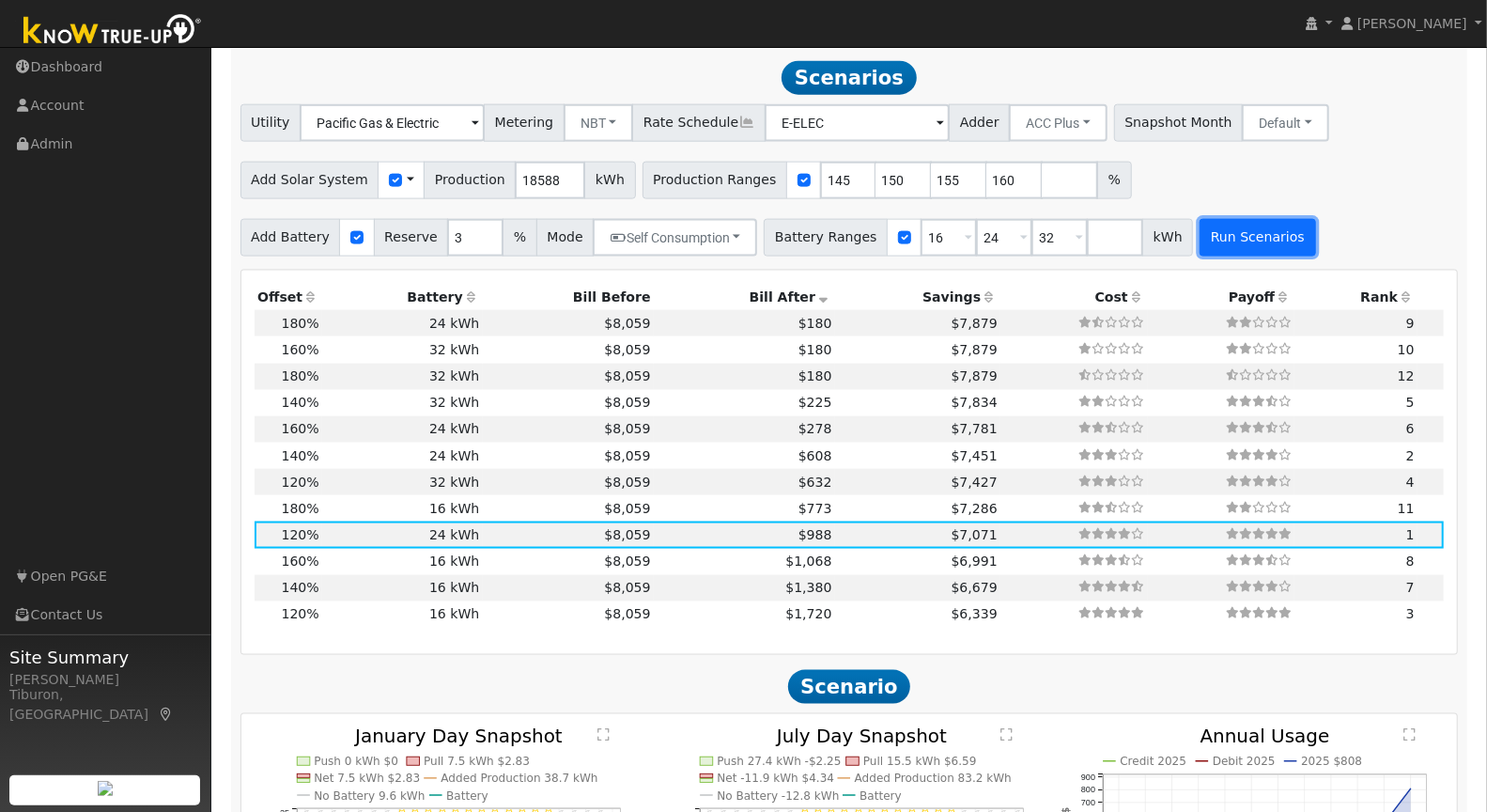
click at [1212, 221] on button "Run Scenarios" at bounding box center [1258, 238] width 116 height 38
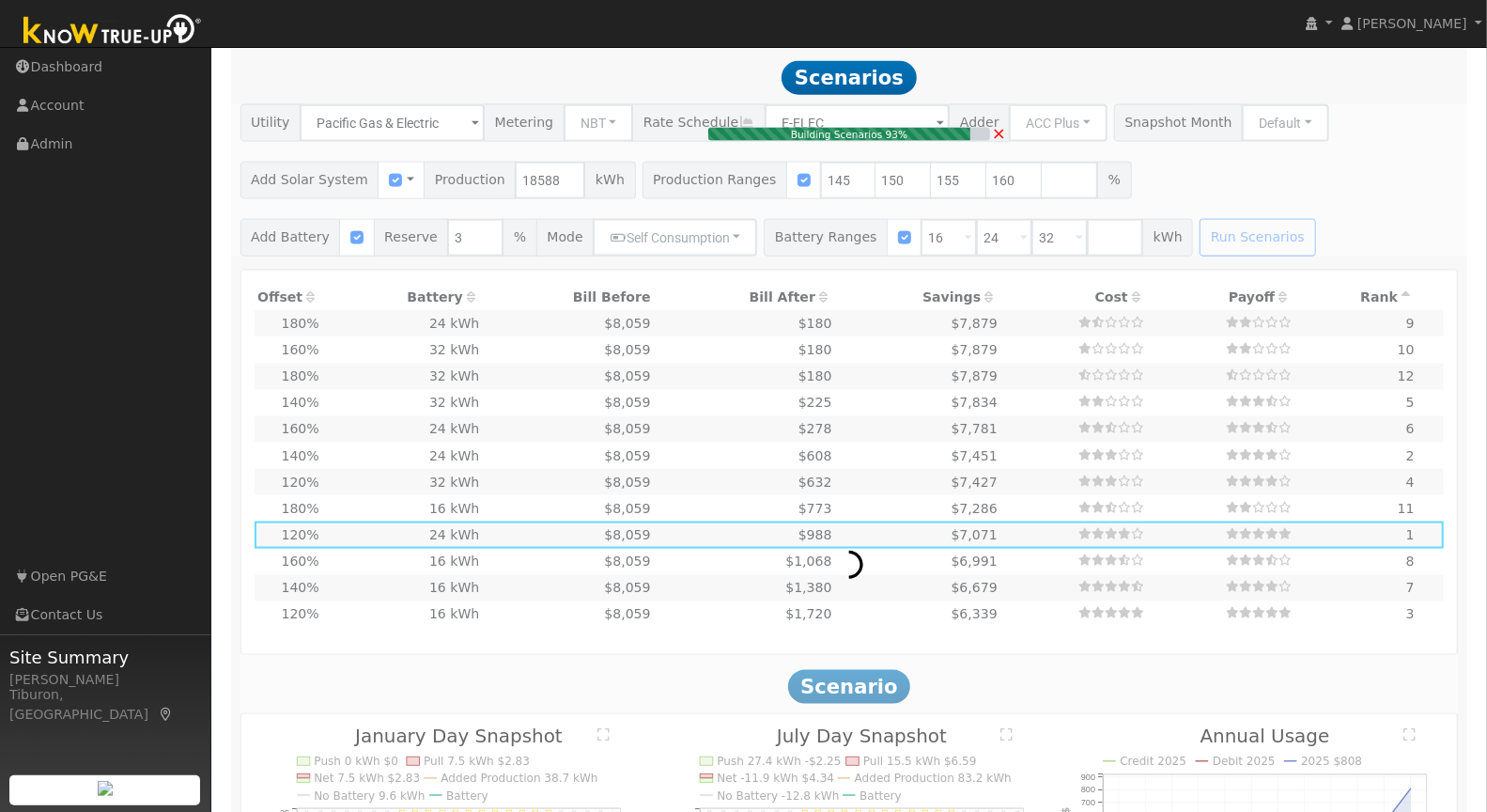
type input "18.0"
type input "$62,890"
type input "$27,507"
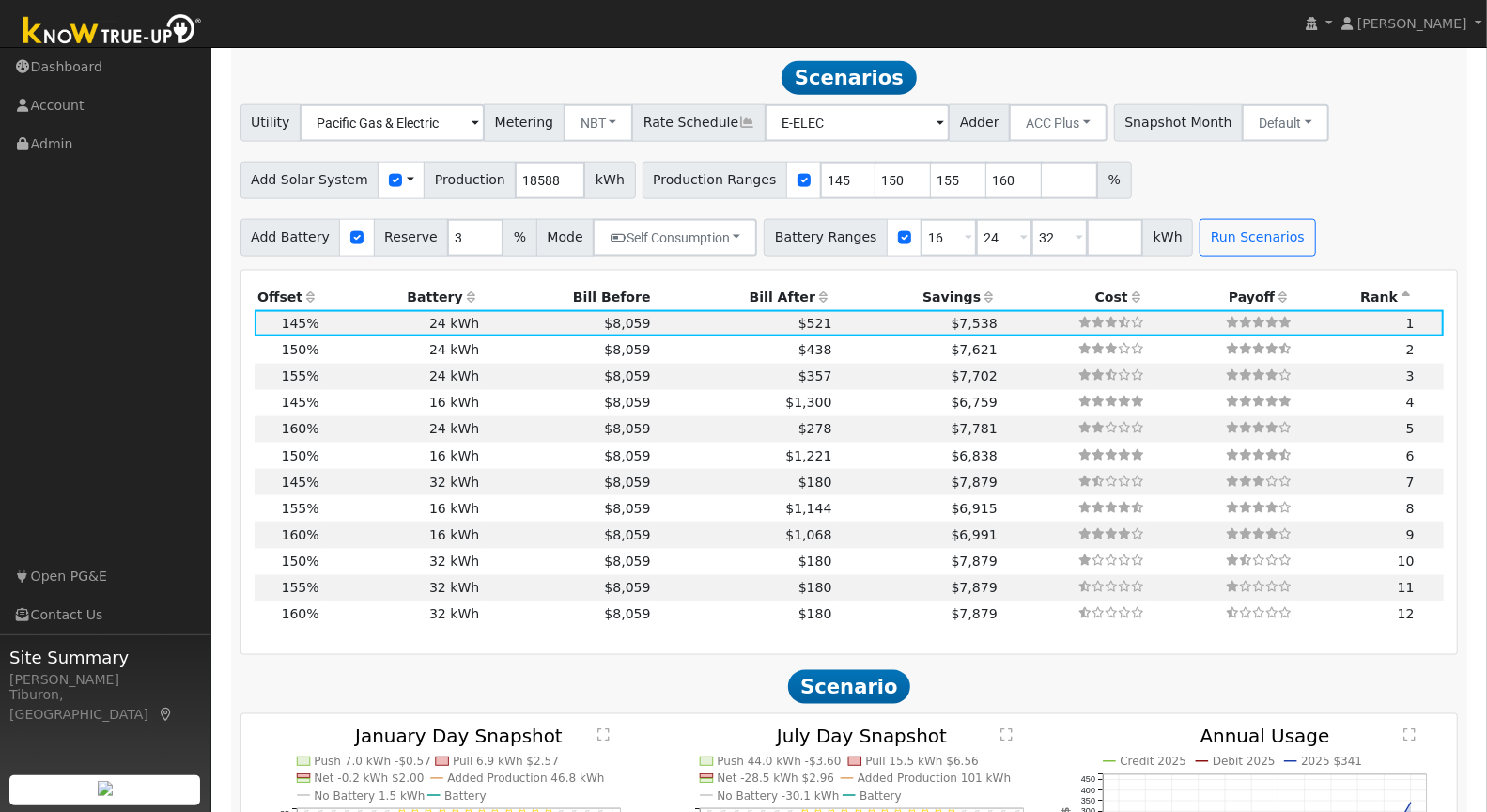
click at [759, 288] on th "Bill After" at bounding box center [744, 297] width 182 height 27
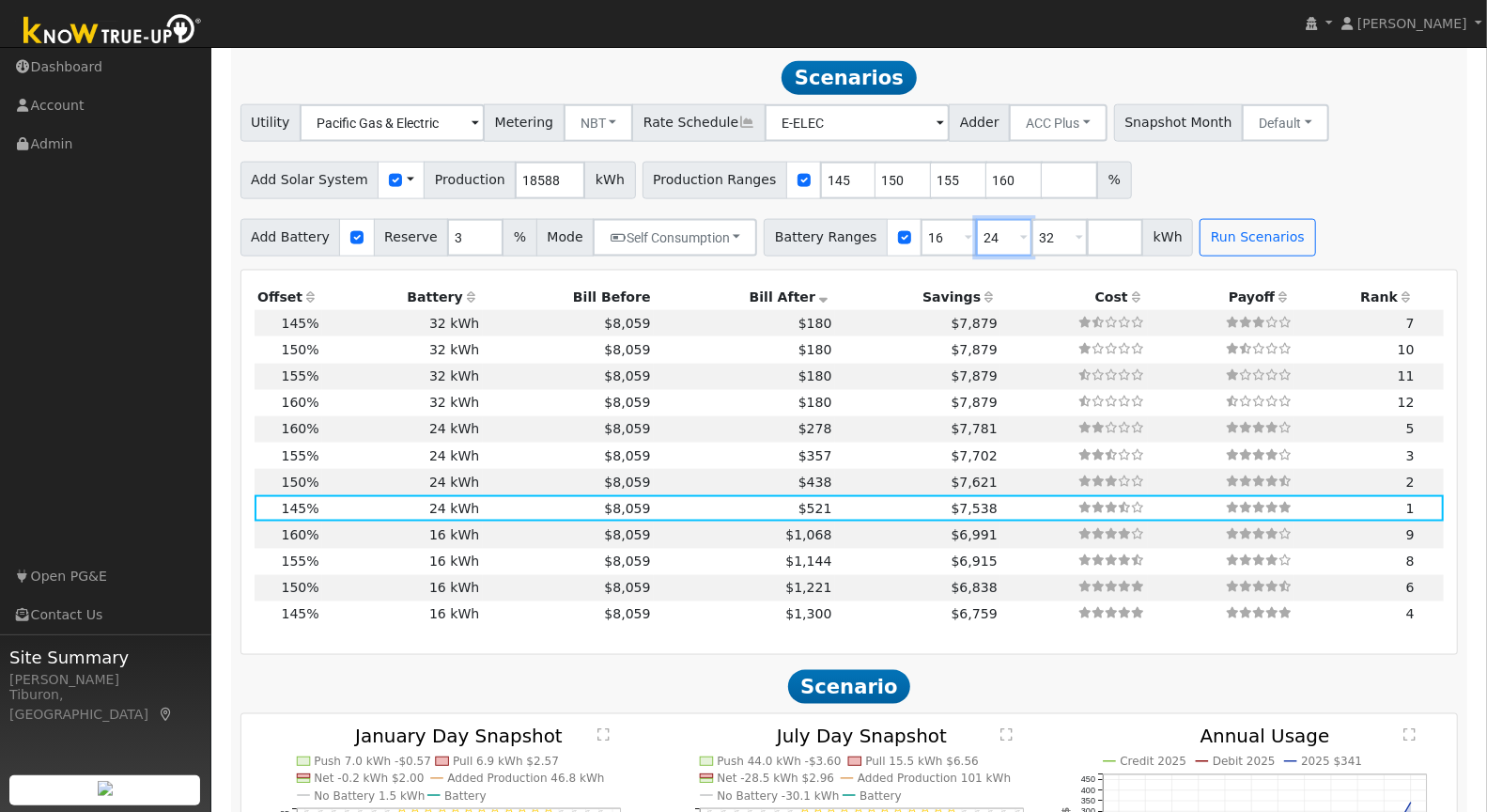
drag, startPoint x: 976, startPoint y: 228, endPoint x: 898, endPoint y: 233, distance: 78.2
click at [898, 233] on div "Battery Ranges 16 Overrides Reserve % Mode None None Self Consumption Peak Savi…" at bounding box center [977, 238] width 429 height 38
type input "32"
drag, startPoint x: 927, startPoint y: 235, endPoint x: 896, endPoint y: 232, distance: 31.1
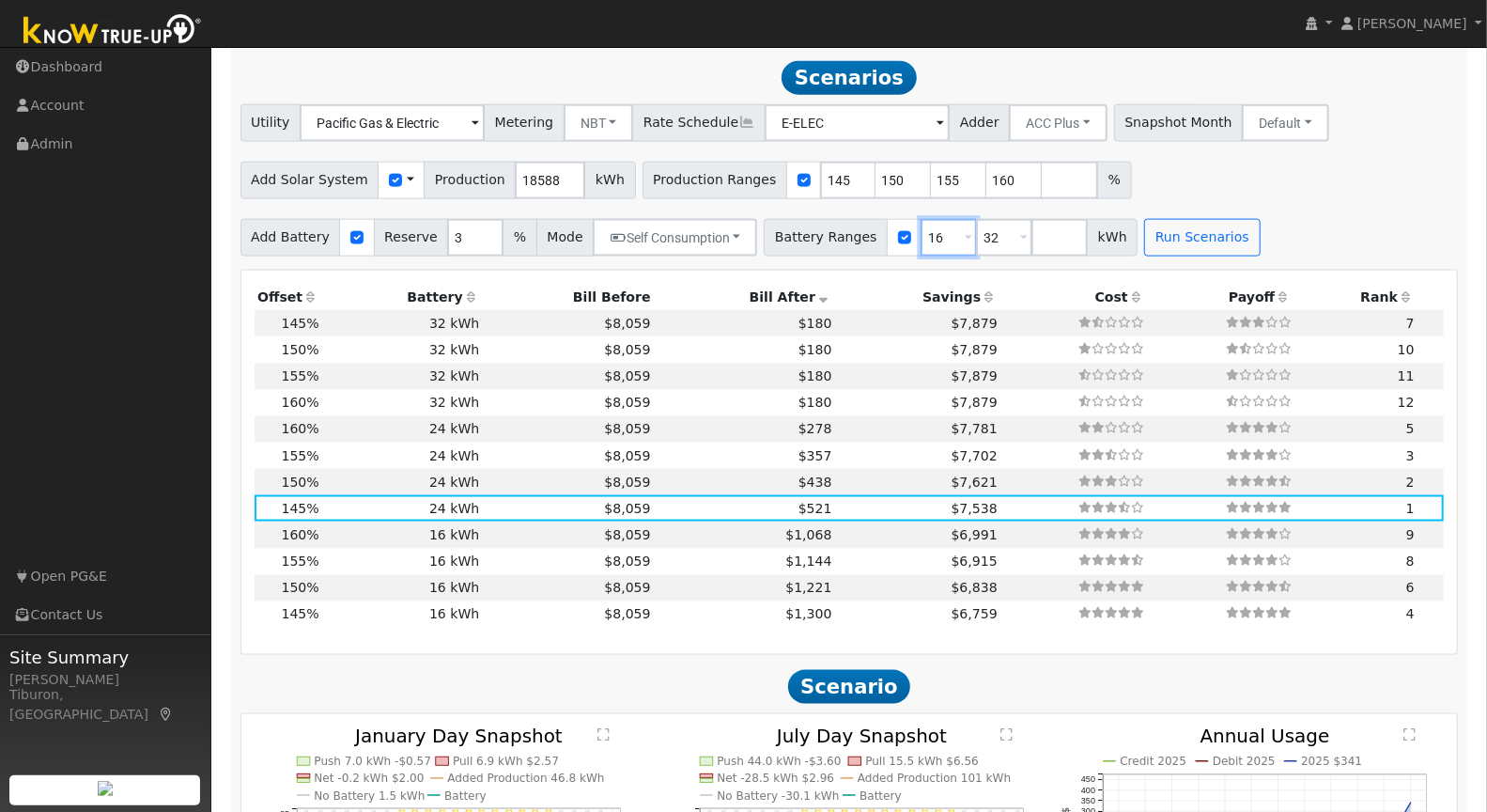
click at [896, 232] on div "Battery Ranges 16 Overrides Reserve % Mode None None Self Consumption Peak Savi…" at bounding box center [950, 238] width 374 height 38
type input "32"
drag, startPoint x: 931, startPoint y: 179, endPoint x: 900, endPoint y: 175, distance: 31.3
click at [900, 175] on div "Production Ranges 145 150 155 160 %" at bounding box center [887, 181] width 490 height 38
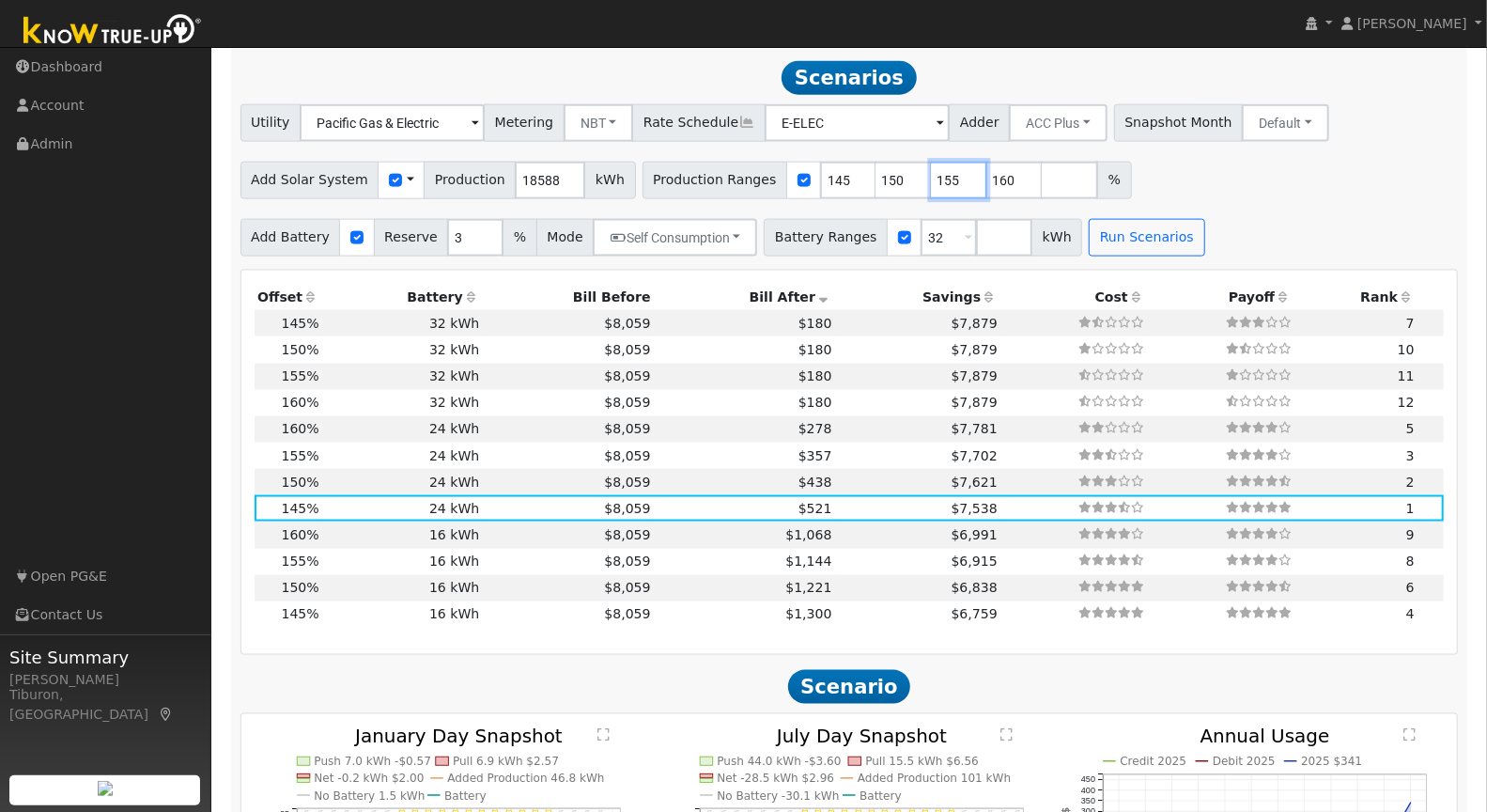
type input "160"
drag, startPoint x: 876, startPoint y: 177, endPoint x: 826, endPoint y: 170, distance: 50.5
click at [826, 170] on div "Production Ranges 145 150 160 %" at bounding box center [859, 181] width 434 height 38
type input "160"
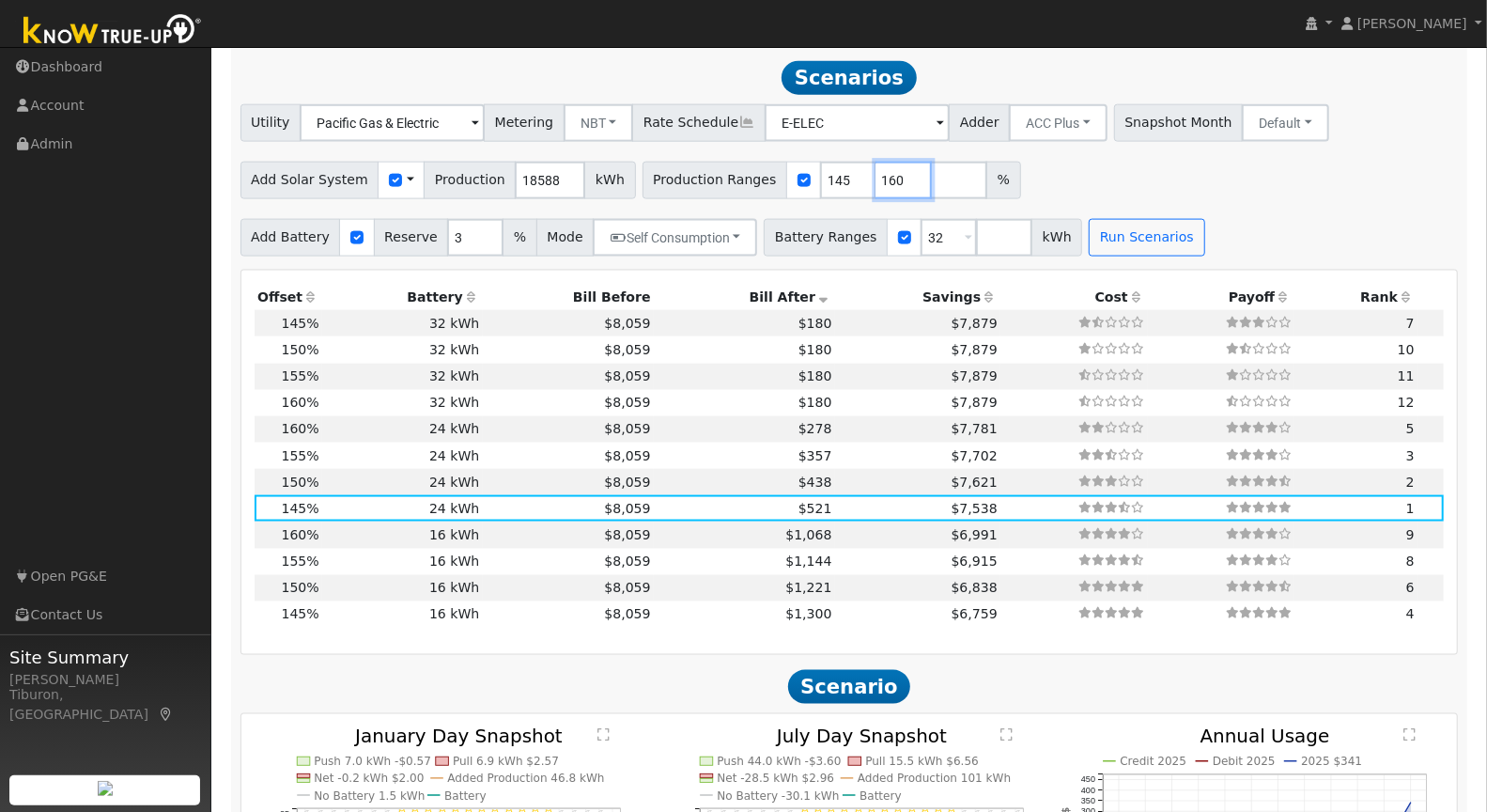
type input "160"
click at [820, 172] on input "145" at bounding box center [847, 181] width 56 height 38
type input "143"
drag, startPoint x: 879, startPoint y: 177, endPoint x: 825, endPoint y: 176, distance: 54.0
click at [825, 176] on div "Production Ranges 143 160 %" at bounding box center [832, 181] width 378 height 38
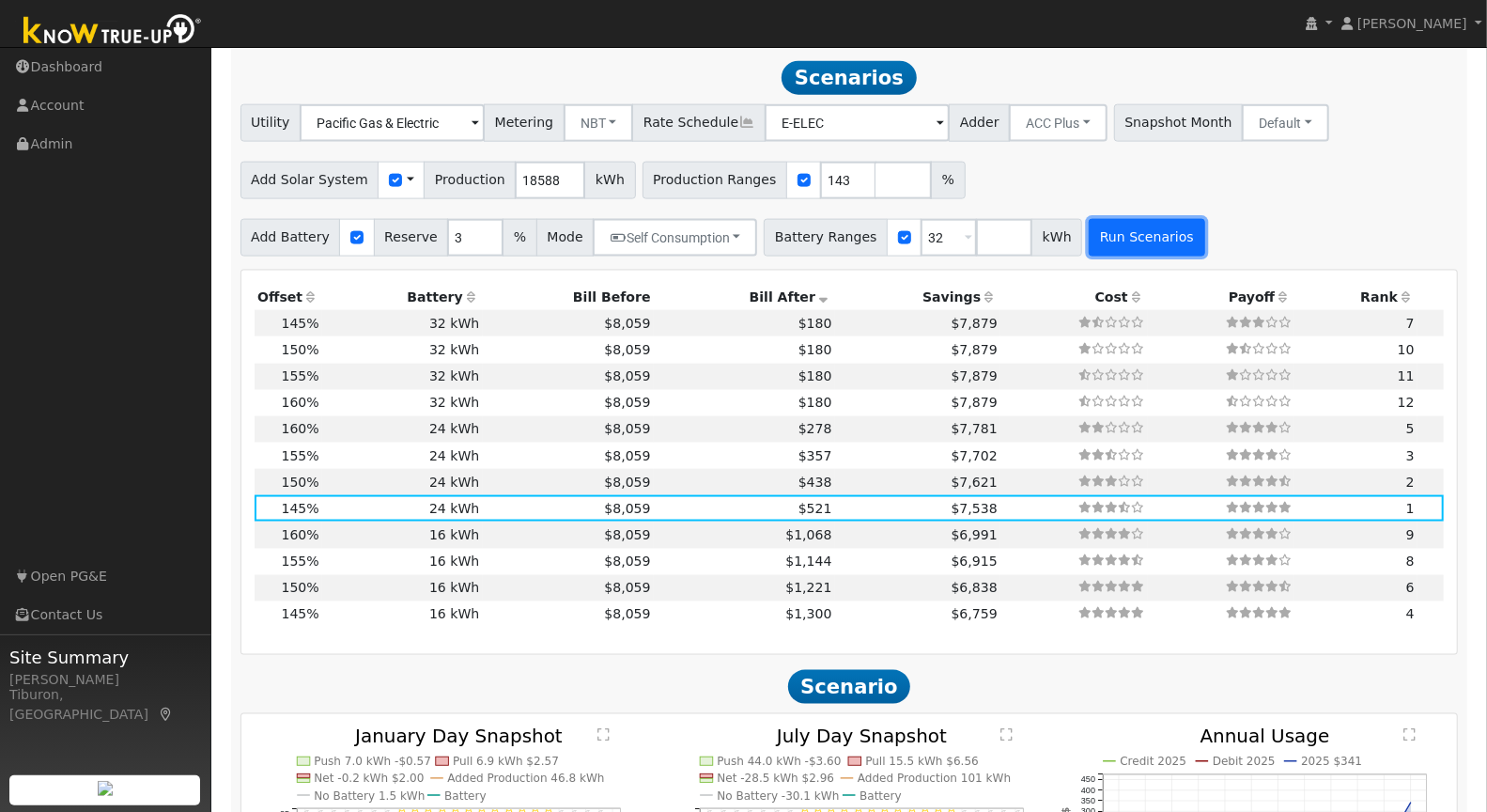
click at [1126, 230] on button "Run Scenarios" at bounding box center [1147, 238] width 116 height 38
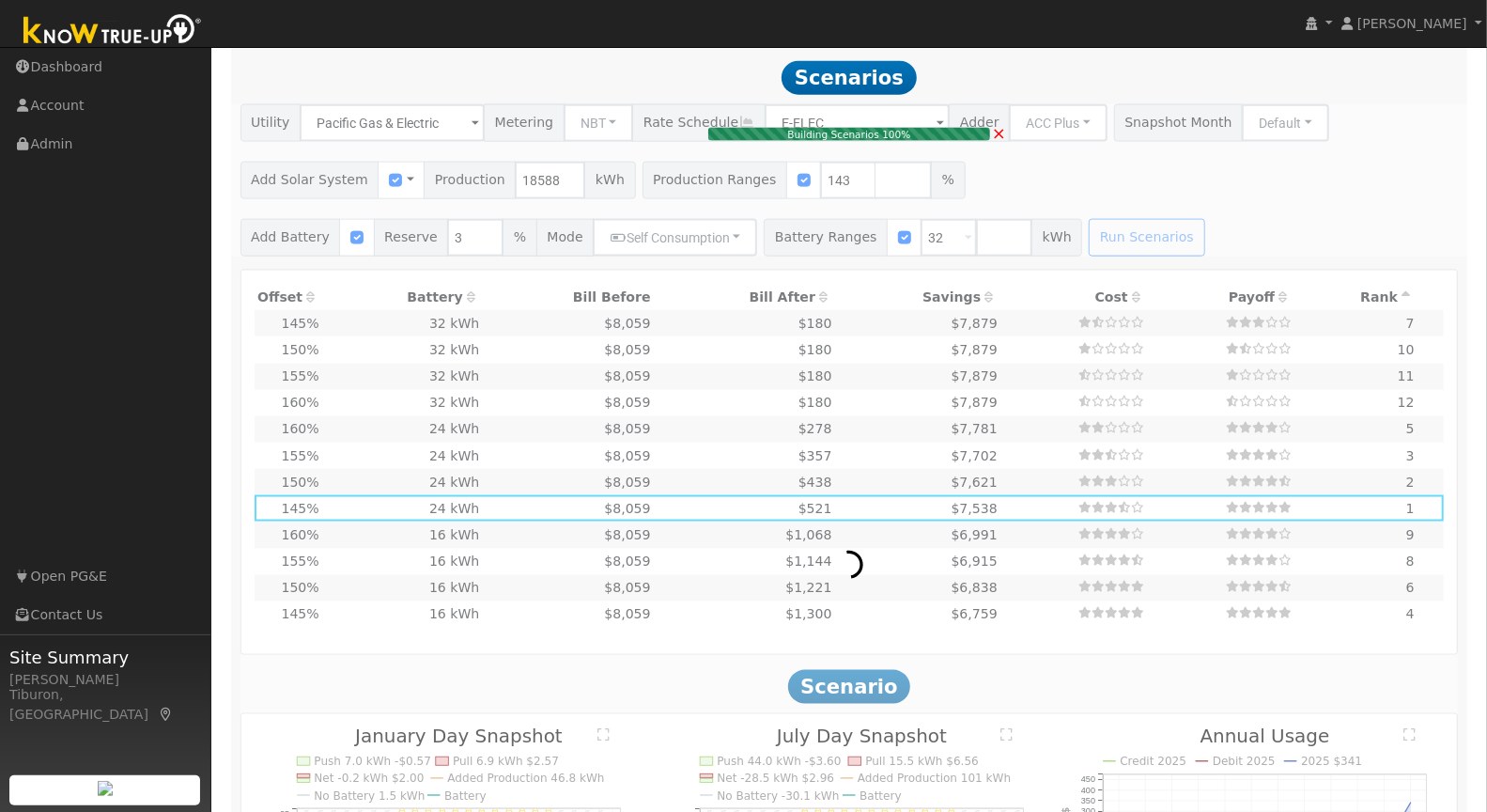
type input "17.7"
type input "$62,022"
type input "$38,400"
type input "$30,127"
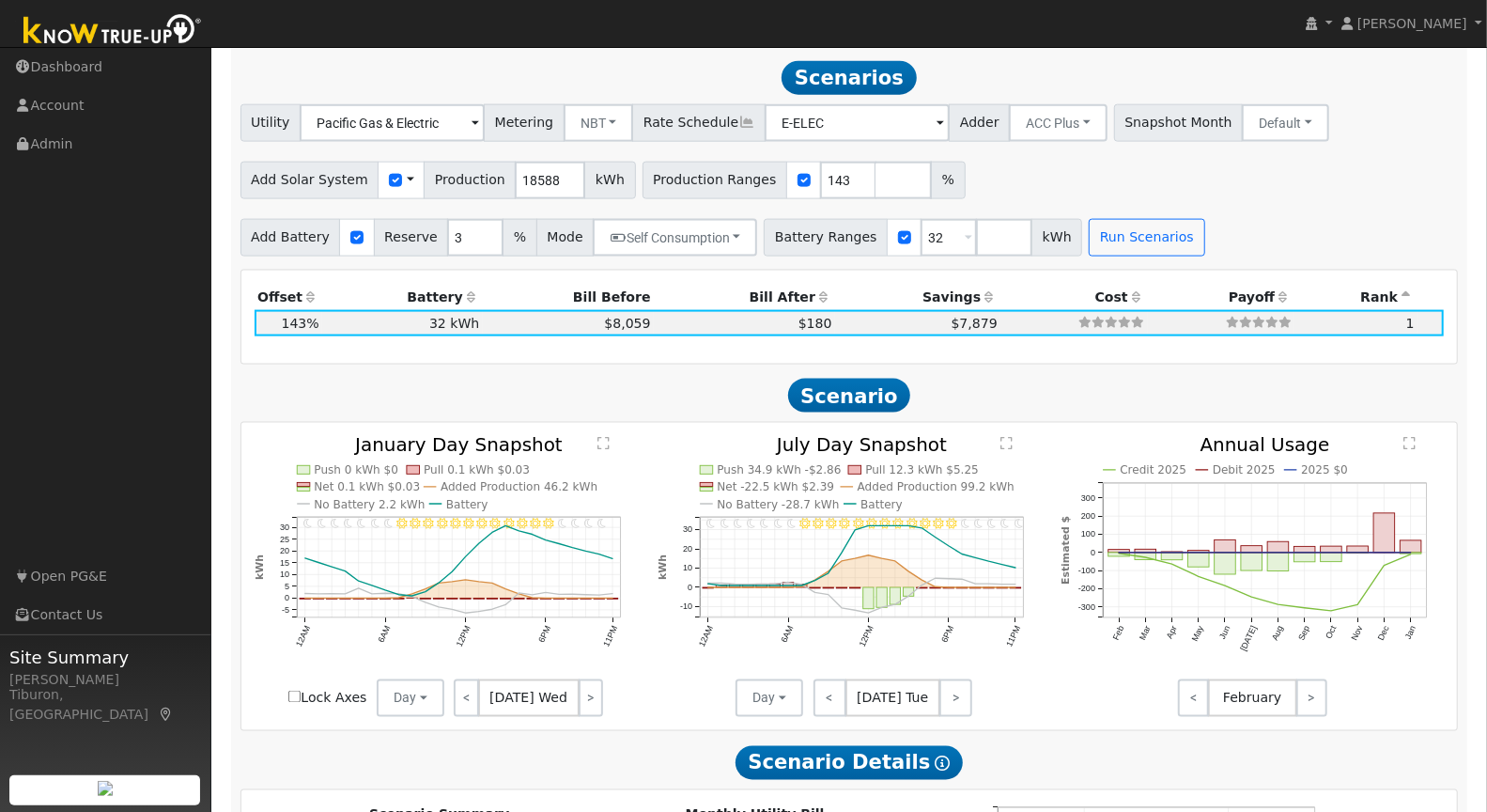
click at [599, 445] on text "" at bounding box center [603, 443] width 12 height 14
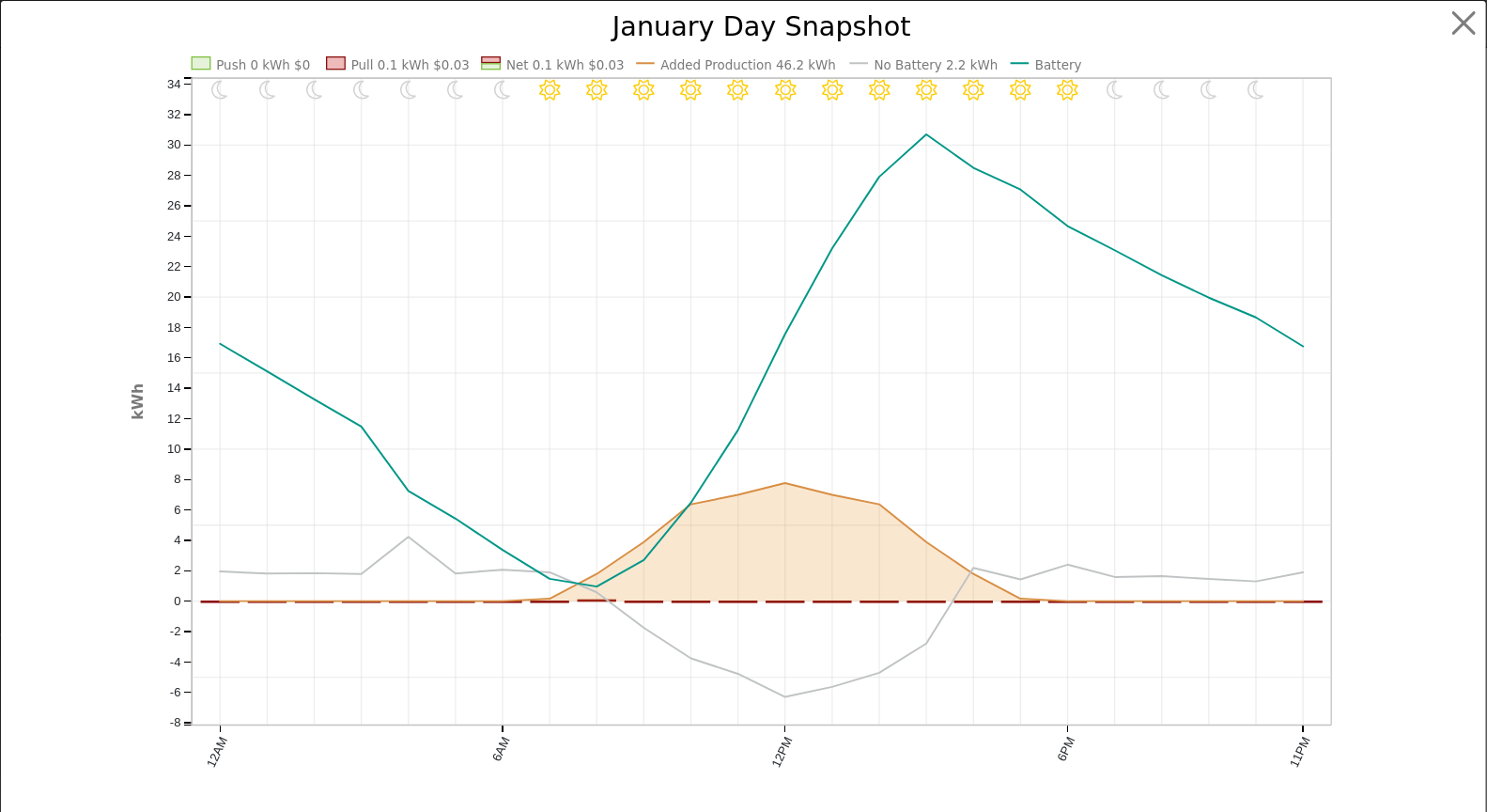
scroll to position [1542, 0]
click at [1467, 16] on button "button" at bounding box center [1480, 24] width 36 height 36
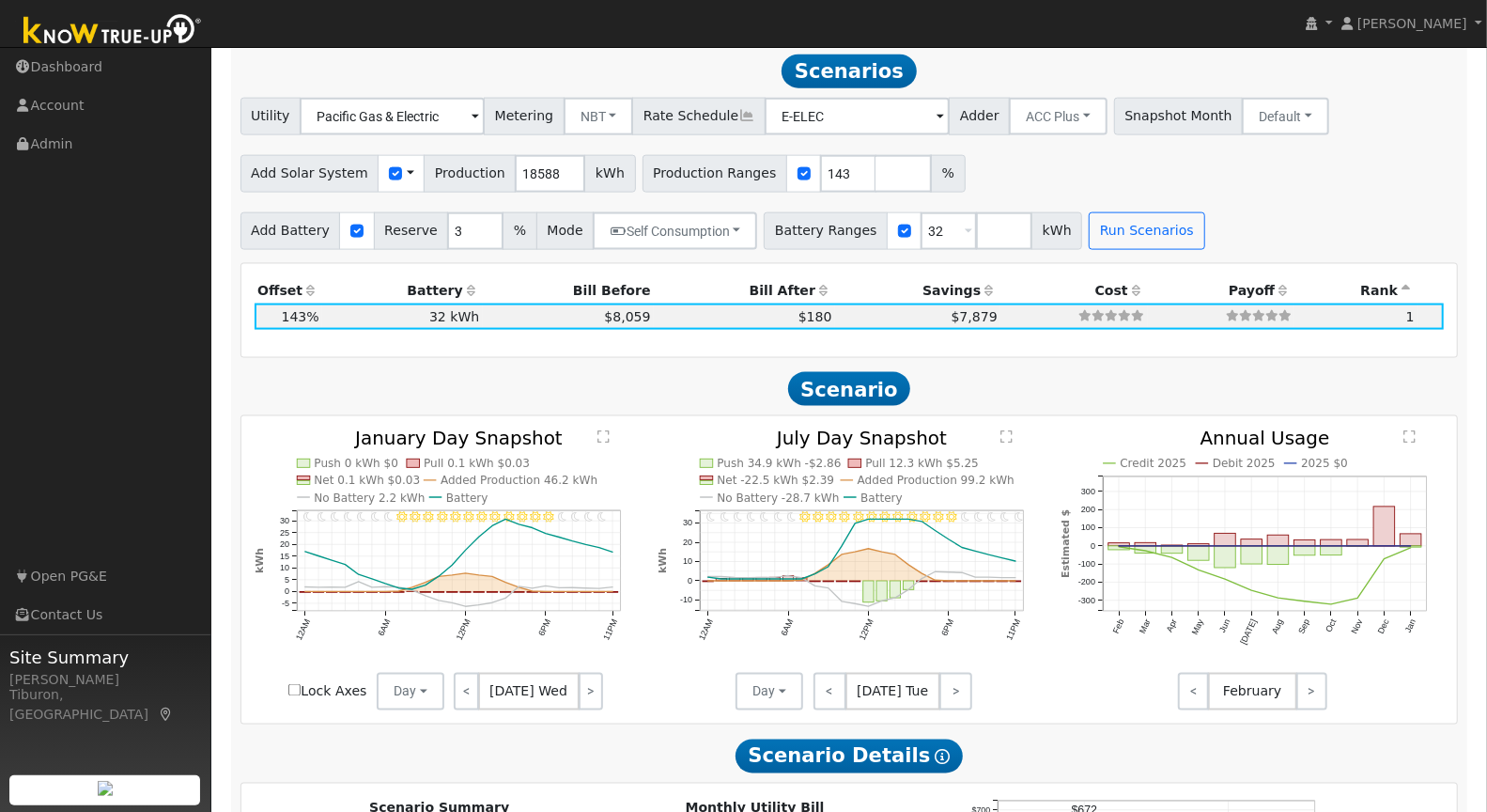
click at [1011, 431] on text "" at bounding box center [1006, 436] width 12 height 14
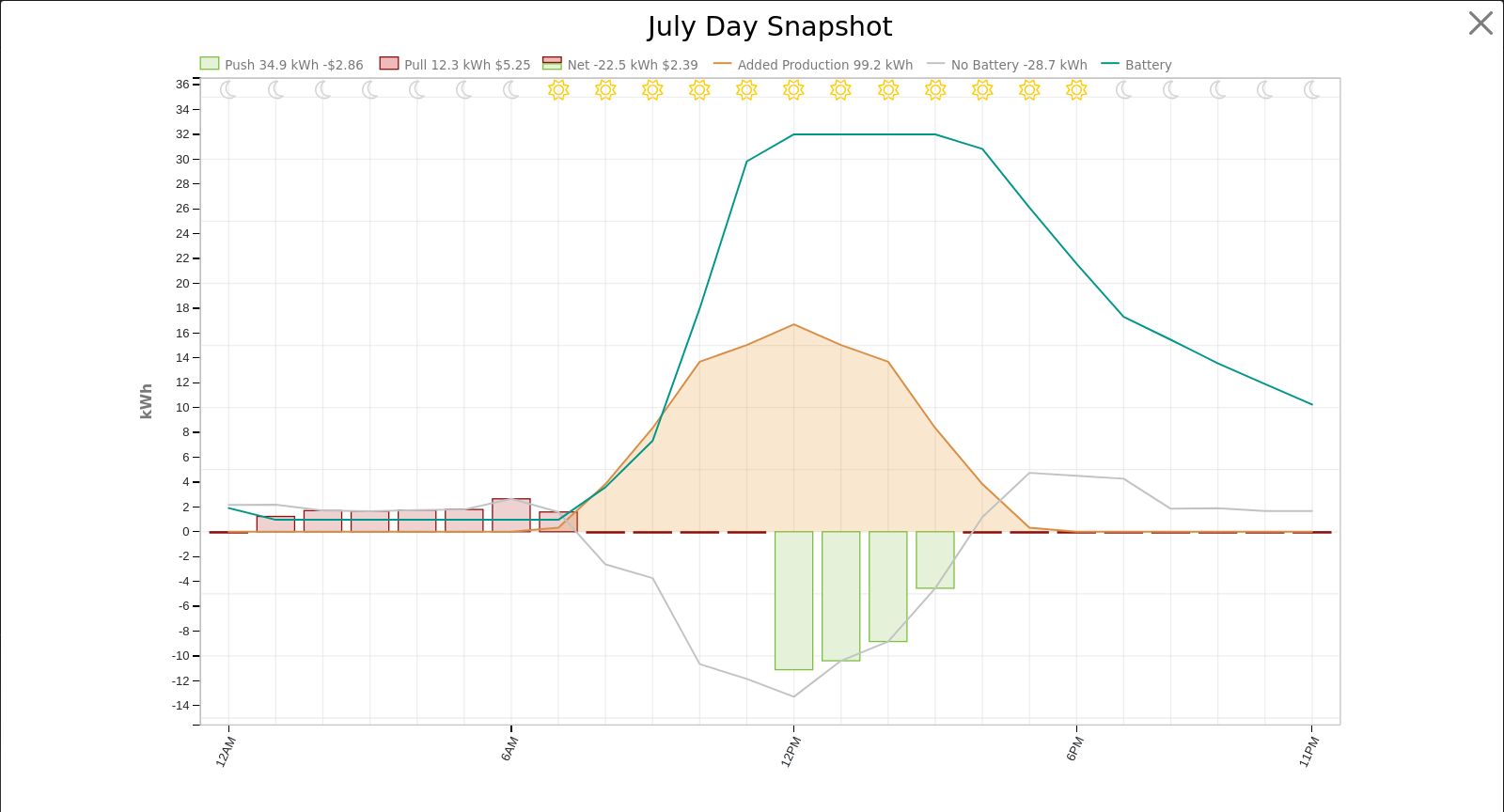
click at [1484, 24] on div "11PM - Clear 10PM - Clear 9PM - Clear 8PM - Clear 7PM - Clear 6PM - Clear 5PM -…" at bounding box center [752, 419] width 1502 height 838
click at [1476, 22] on button "button" at bounding box center [1481, 24] width 36 height 36
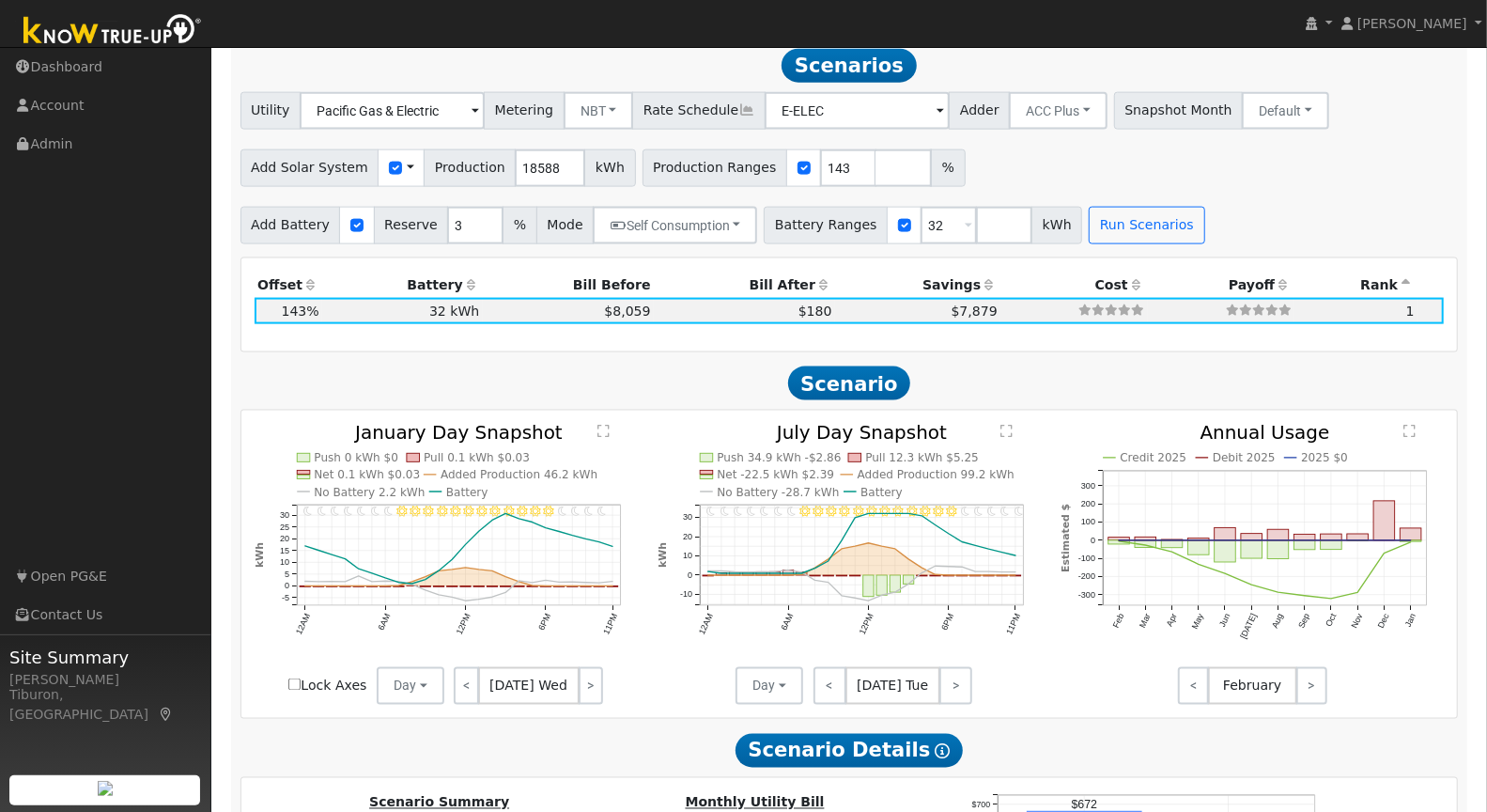
click at [604, 426] on text "" at bounding box center [603, 432] width 12 height 14
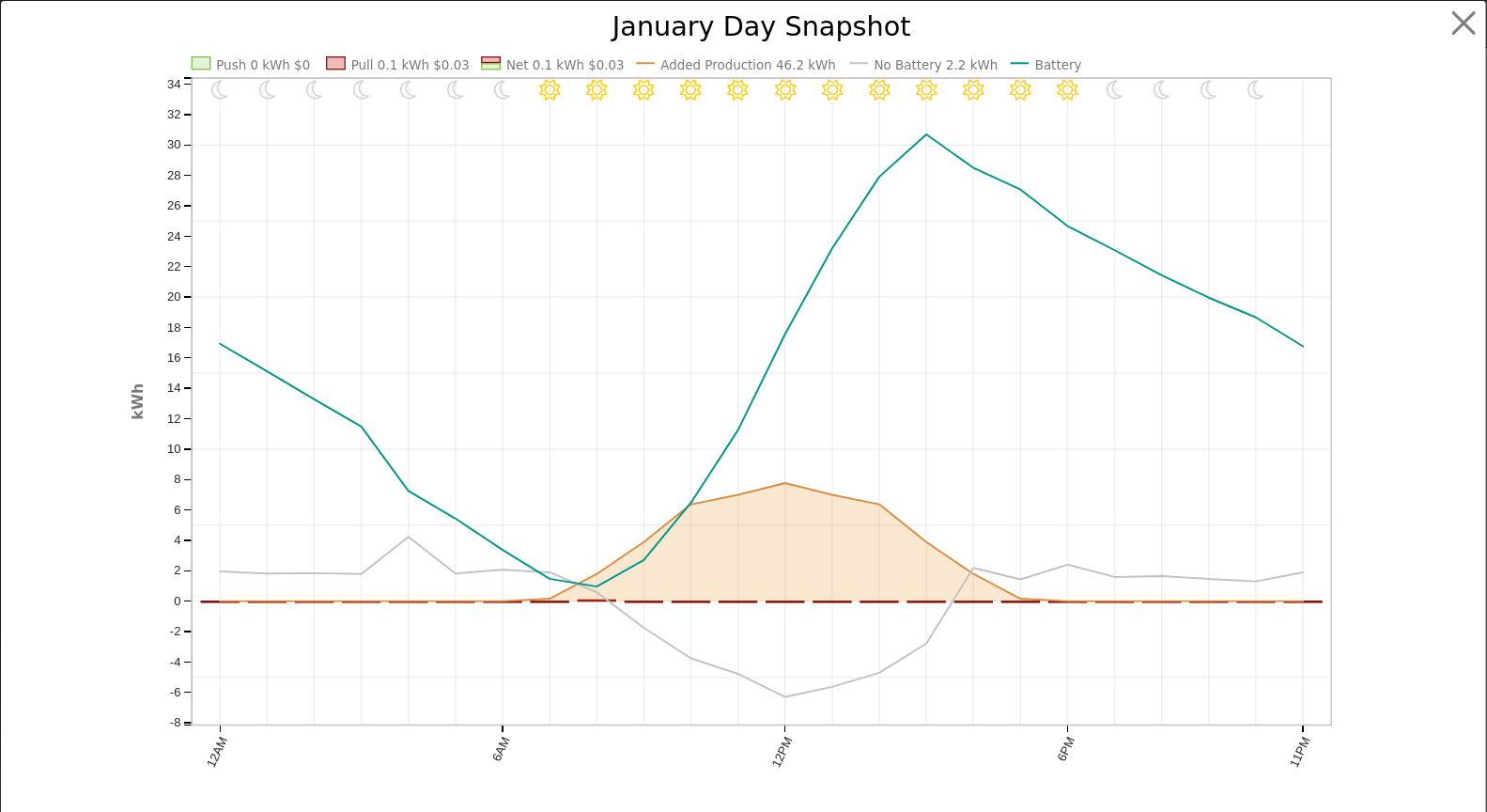
scroll to position [1555, 0]
click at [1477, 30] on button "button" at bounding box center [1480, 24] width 36 height 36
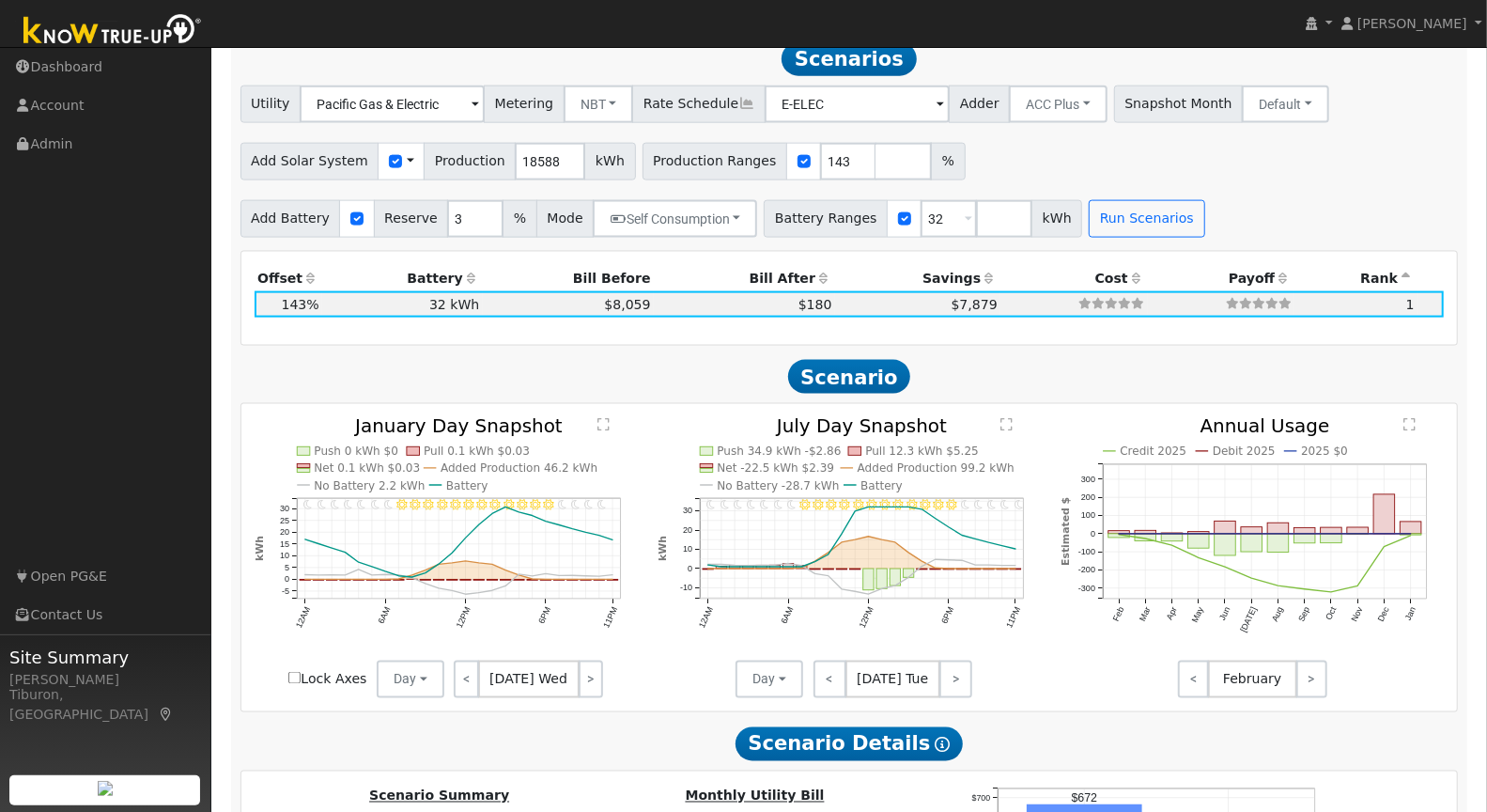
click at [1006, 418] on text "" at bounding box center [1006, 425] width 12 height 14
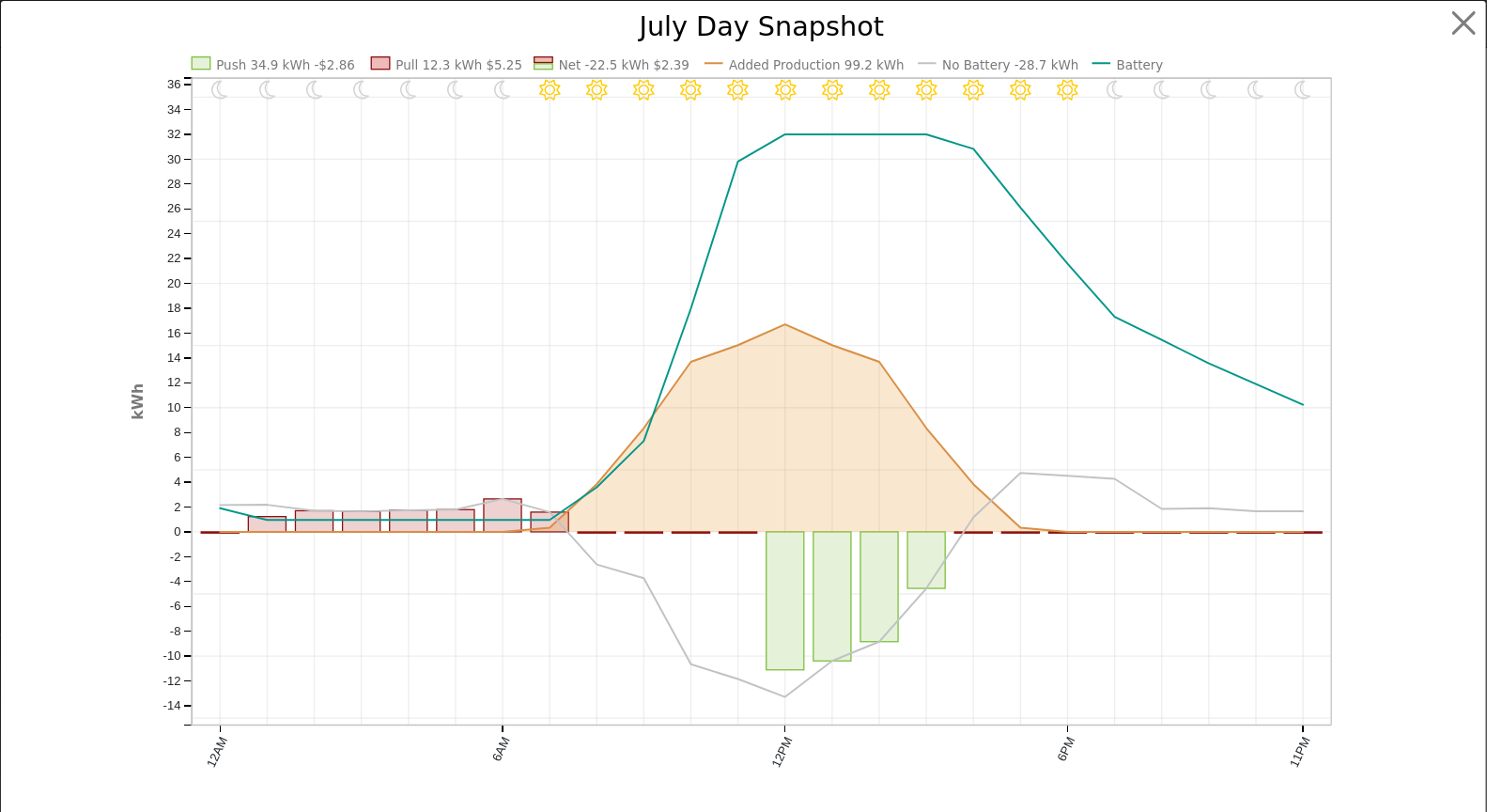
scroll to position [1561, 0]
click at [1462, 19] on button "button" at bounding box center [1480, 24] width 36 height 36
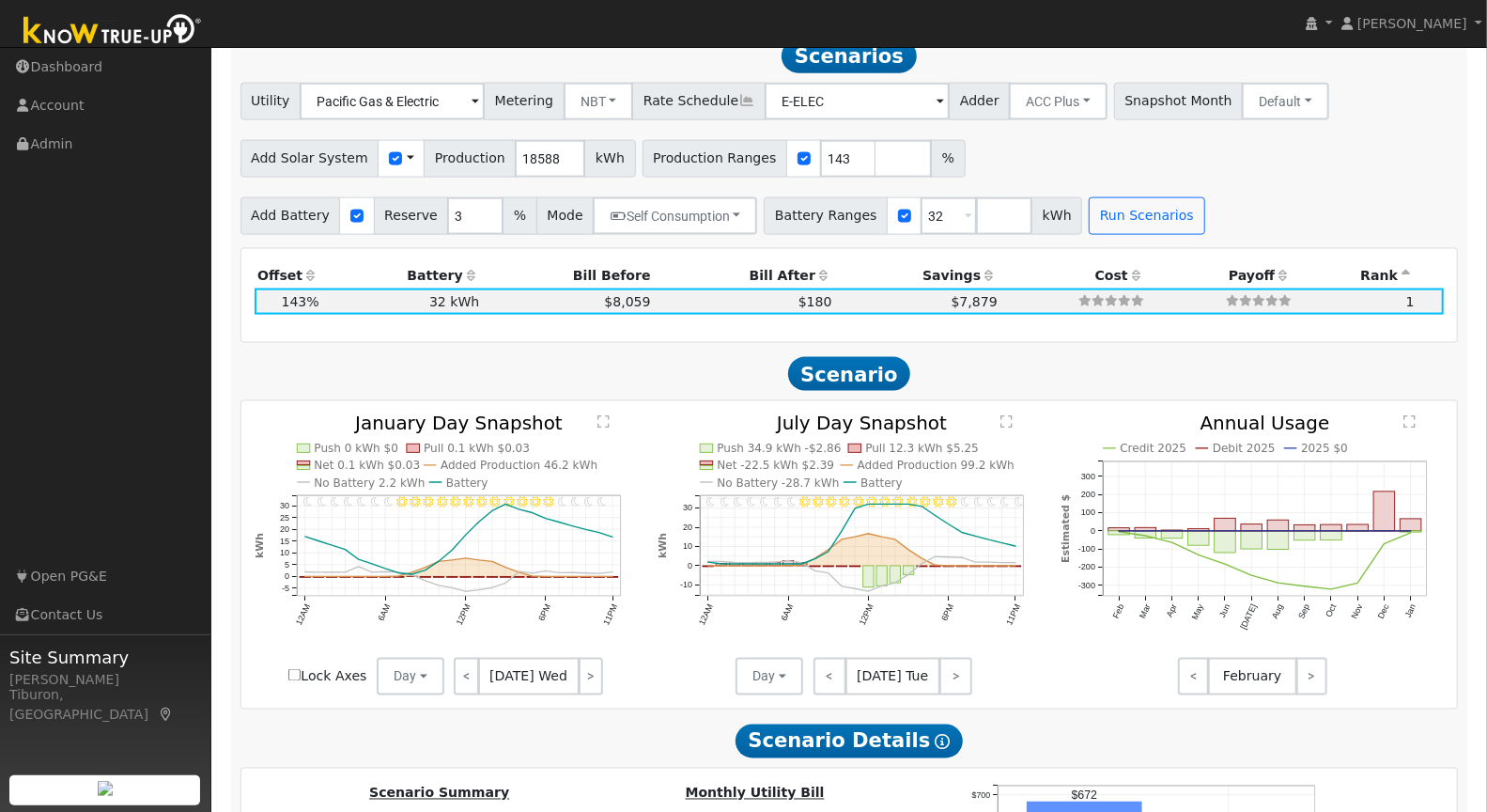
scroll to position [1556, 0]
